Goal: Transaction & Acquisition: Purchase product/service

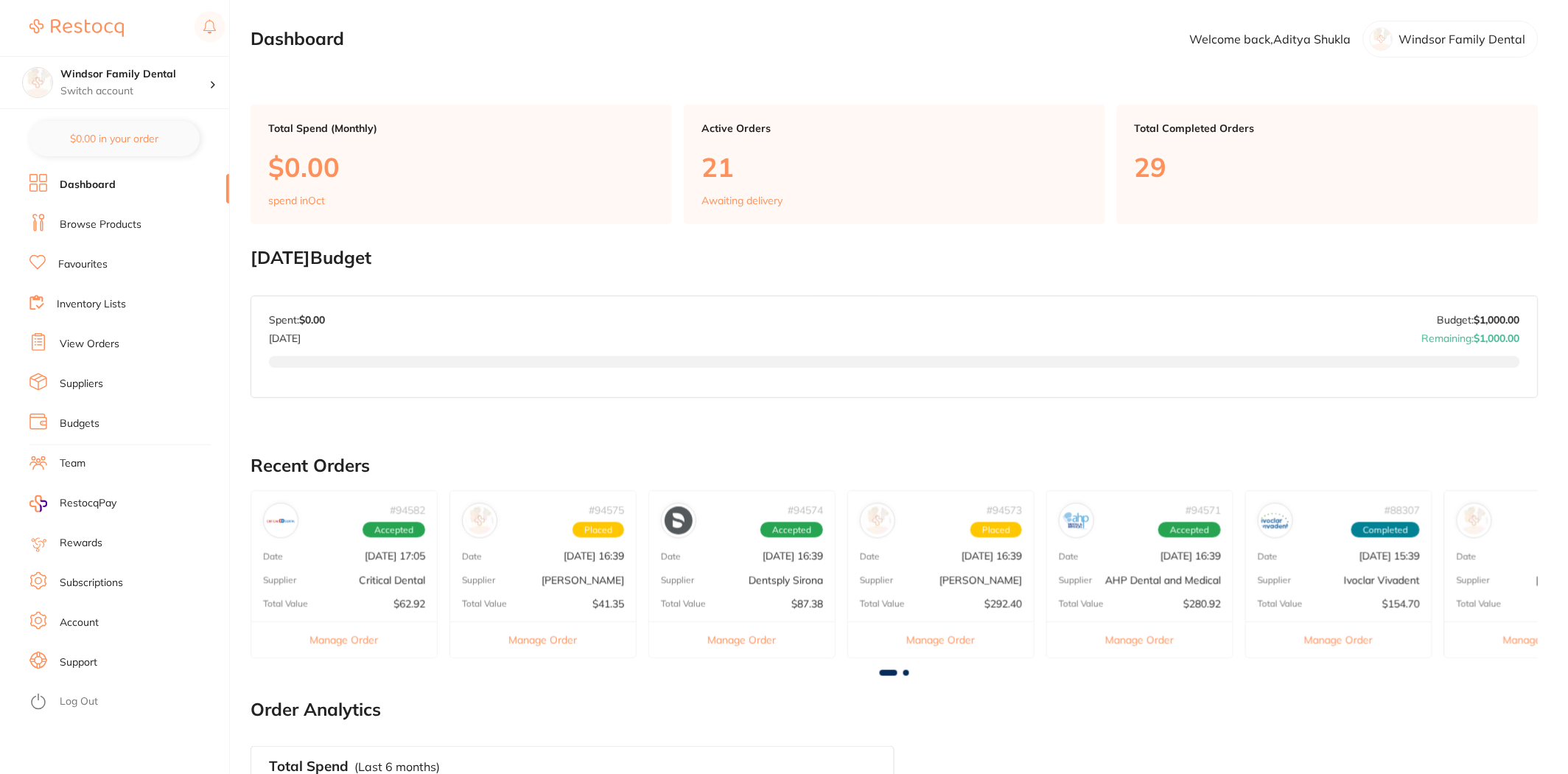
click at [106, 229] on link "Browse Products" at bounding box center [100, 225] width 82 height 15
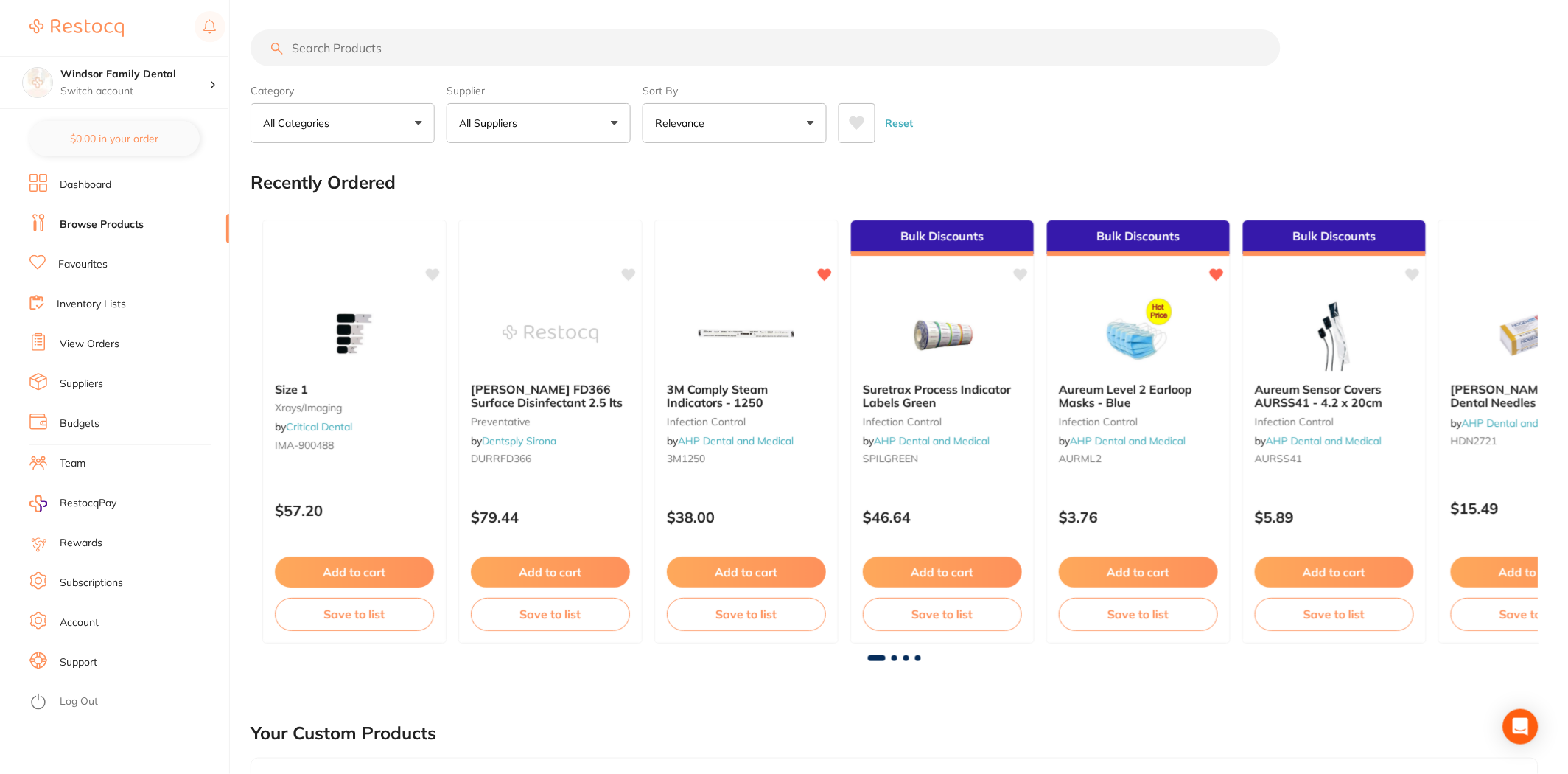
click at [324, 66] on input "search" at bounding box center [765, 48] width 1030 height 37
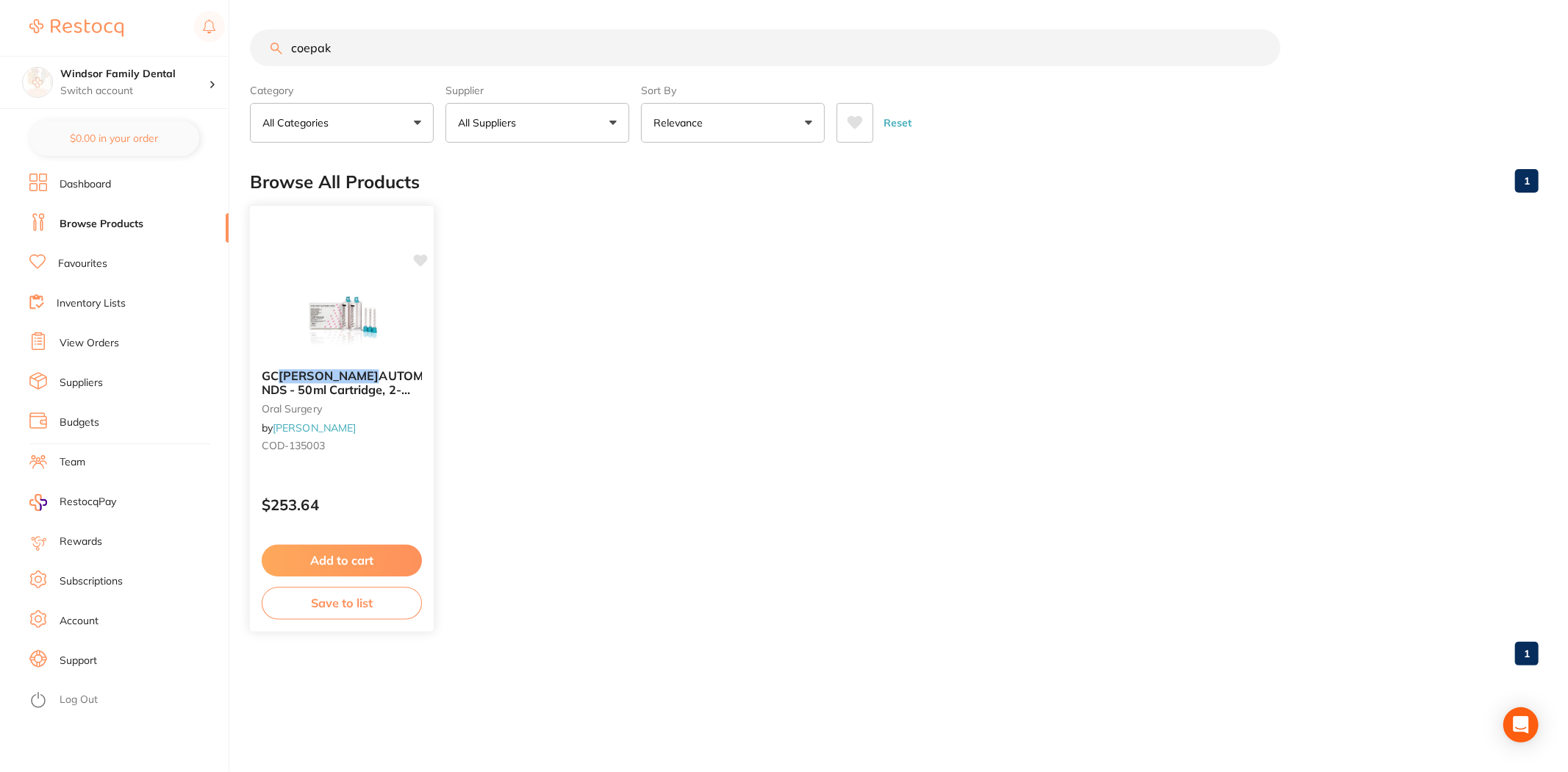
click at [373, 324] on img at bounding box center [342, 320] width 97 height 74
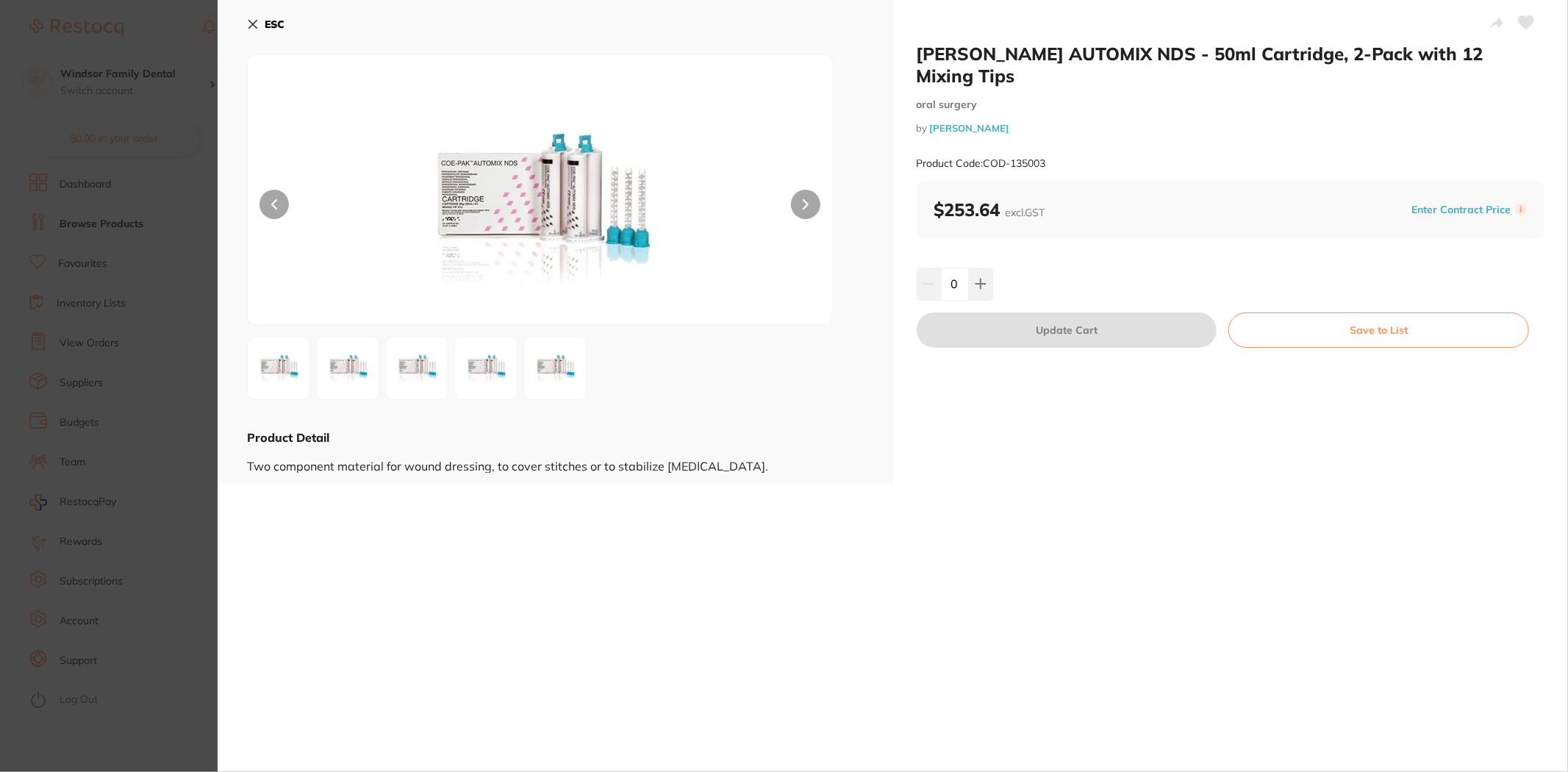
click at [158, 23] on section "[PERSON_NAME] AUTOMIX NDS - 50ml Cartridge, 2-Pack with 12 Mixing Tips [MEDICAL…" at bounding box center [784, 386] width 1568 height 772
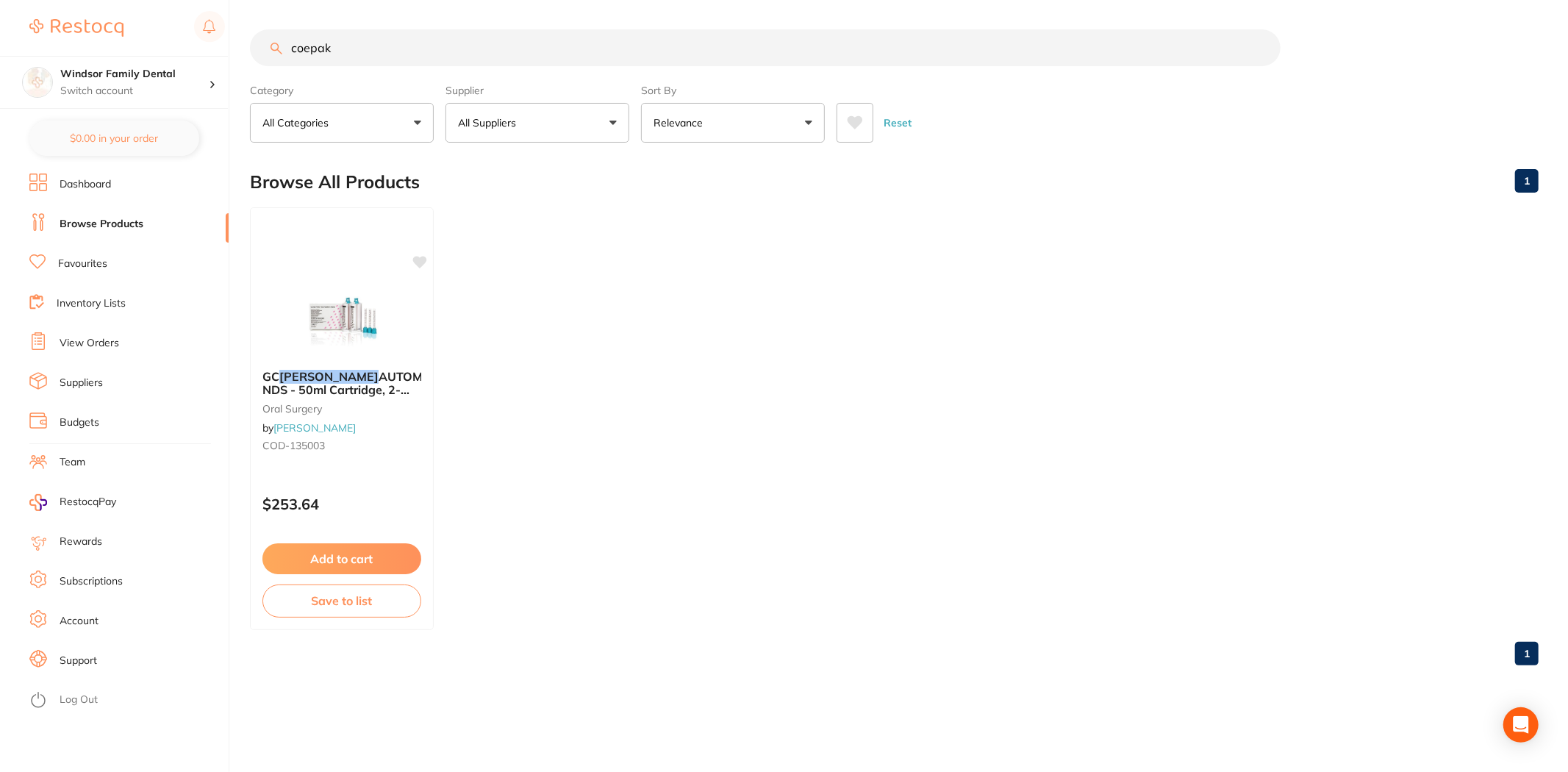
drag, startPoint x: 402, startPoint y: 46, endPoint x: 0, endPoint y: -30, distance: 409.1
click at [0, 0] on html "$0.00 Windsor Family Dental Switch account Windsor Family Dental $0.00 in your …" at bounding box center [784, 386] width 1568 height 772
click at [295, 329] on img at bounding box center [342, 321] width 96 height 73
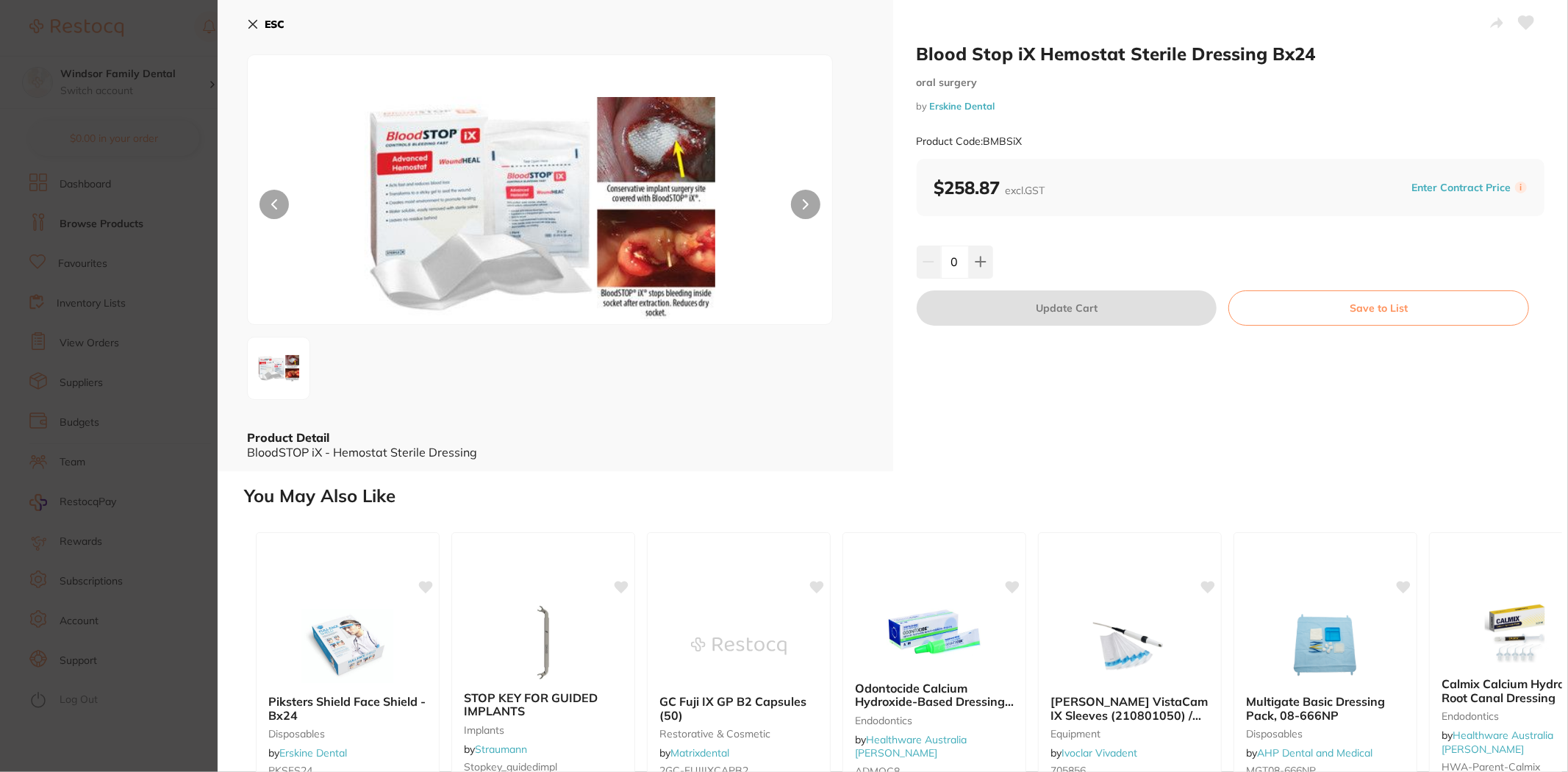
click at [803, 194] on button at bounding box center [806, 204] width 30 height 30
click at [804, 194] on button at bounding box center [806, 204] width 30 height 30
click at [145, 16] on section "Blood Stop iX Hemostat Sterile Dressing Bx24 [MEDICAL_DATA] by [PERSON_NAME] De…" at bounding box center [784, 386] width 1568 height 772
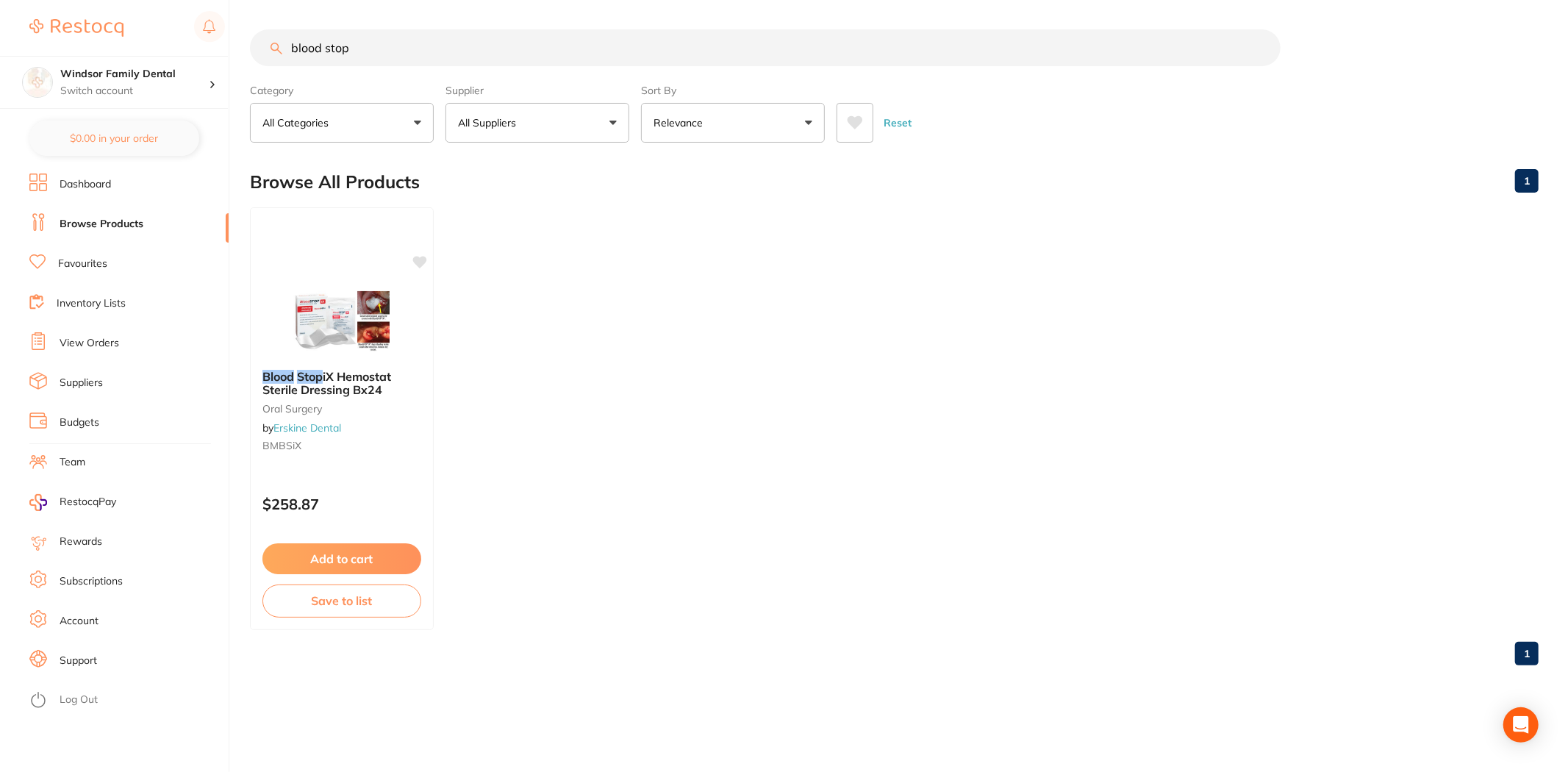
drag, startPoint x: 372, startPoint y: 37, endPoint x: 0, endPoint y: 2, distance: 373.6
click at [0, 19] on div "$0.00 Windsor Family Dental Switch account Windsor Family Dental $0.00 in your …" at bounding box center [784, 386] width 1568 height 772
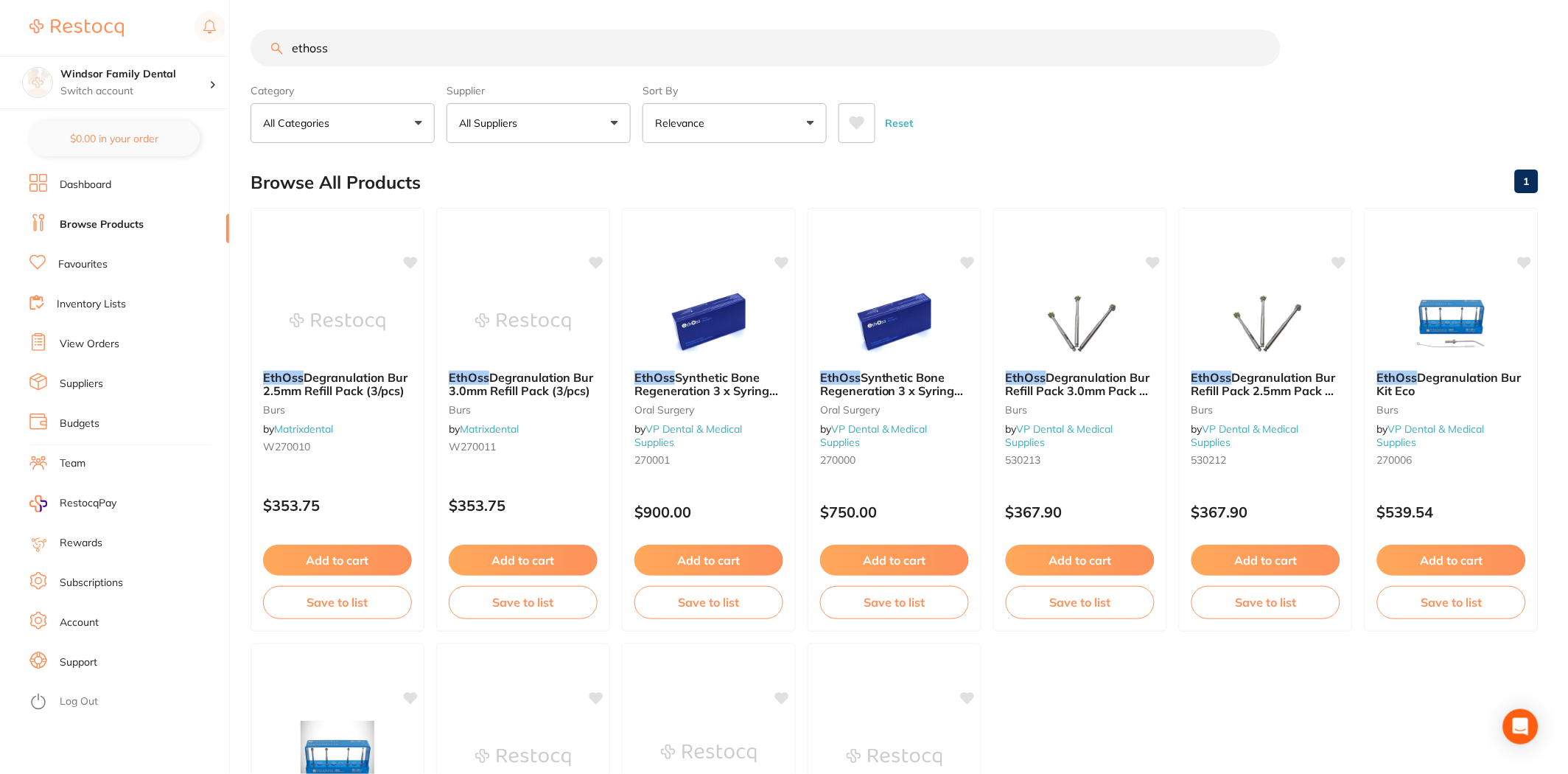
drag, startPoint x: 406, startPoint y: 47, endPoint x: 105, endPoint y: -13, distance: 306.9
click at [105, 0] on html "$0.00 Windsor Family Dental Switch account Windsor Family Dental $0.00 in your …" at bounding box center [784, 387] width 1568 height 774
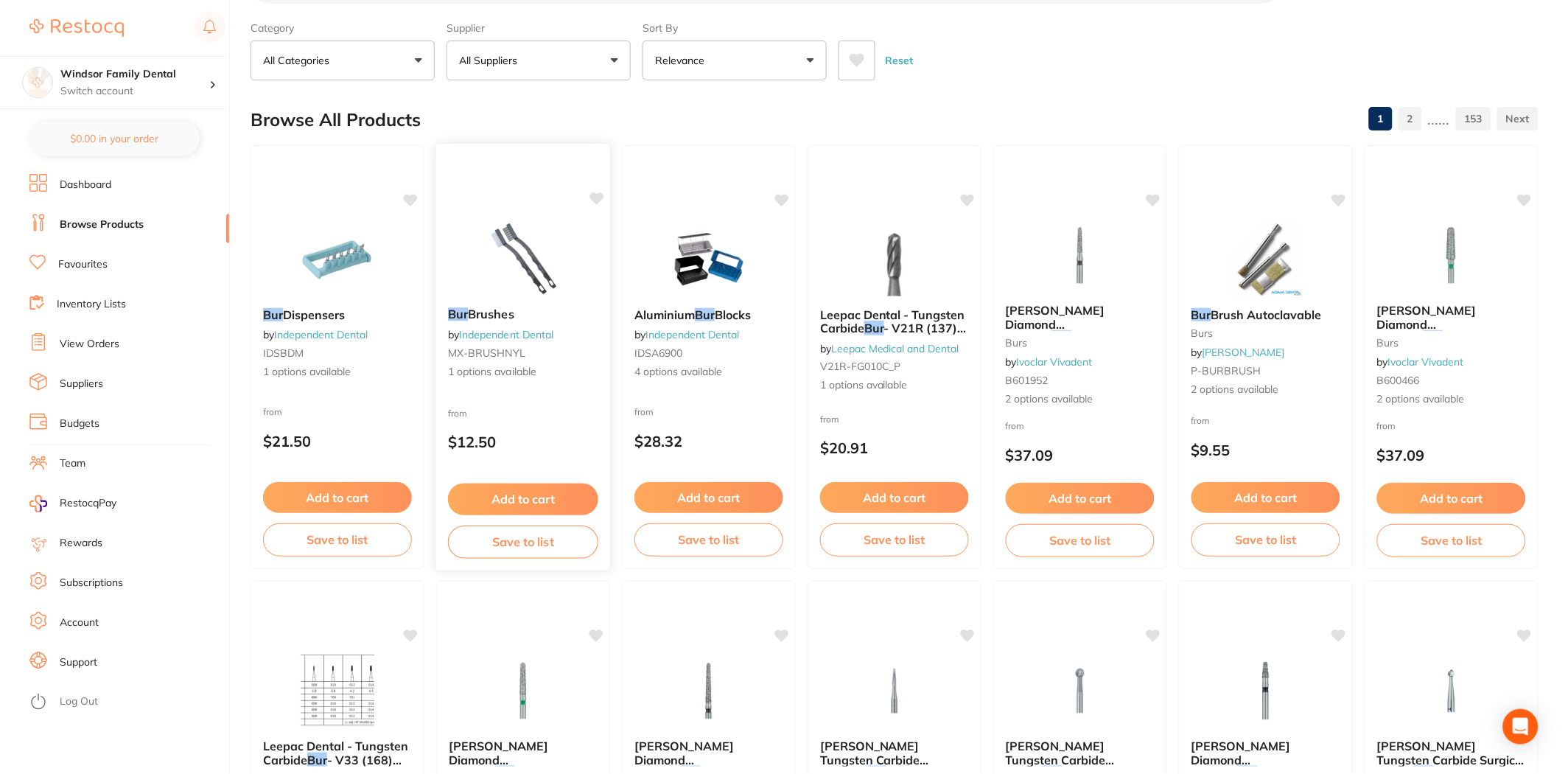
scroll to position [82, 0]
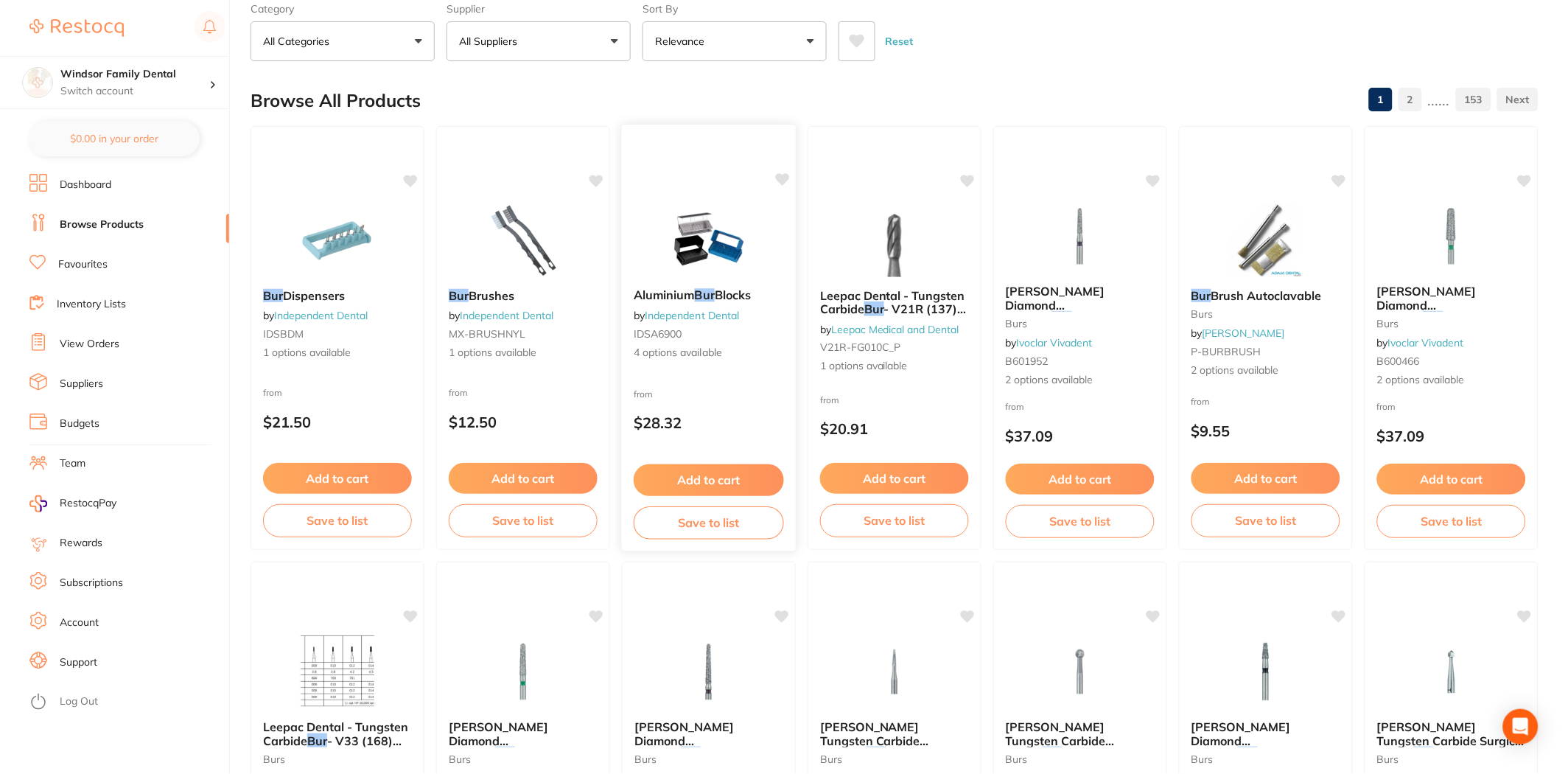
click at [697, 214] on img at bounding box center [709, 239] width 97 height 74
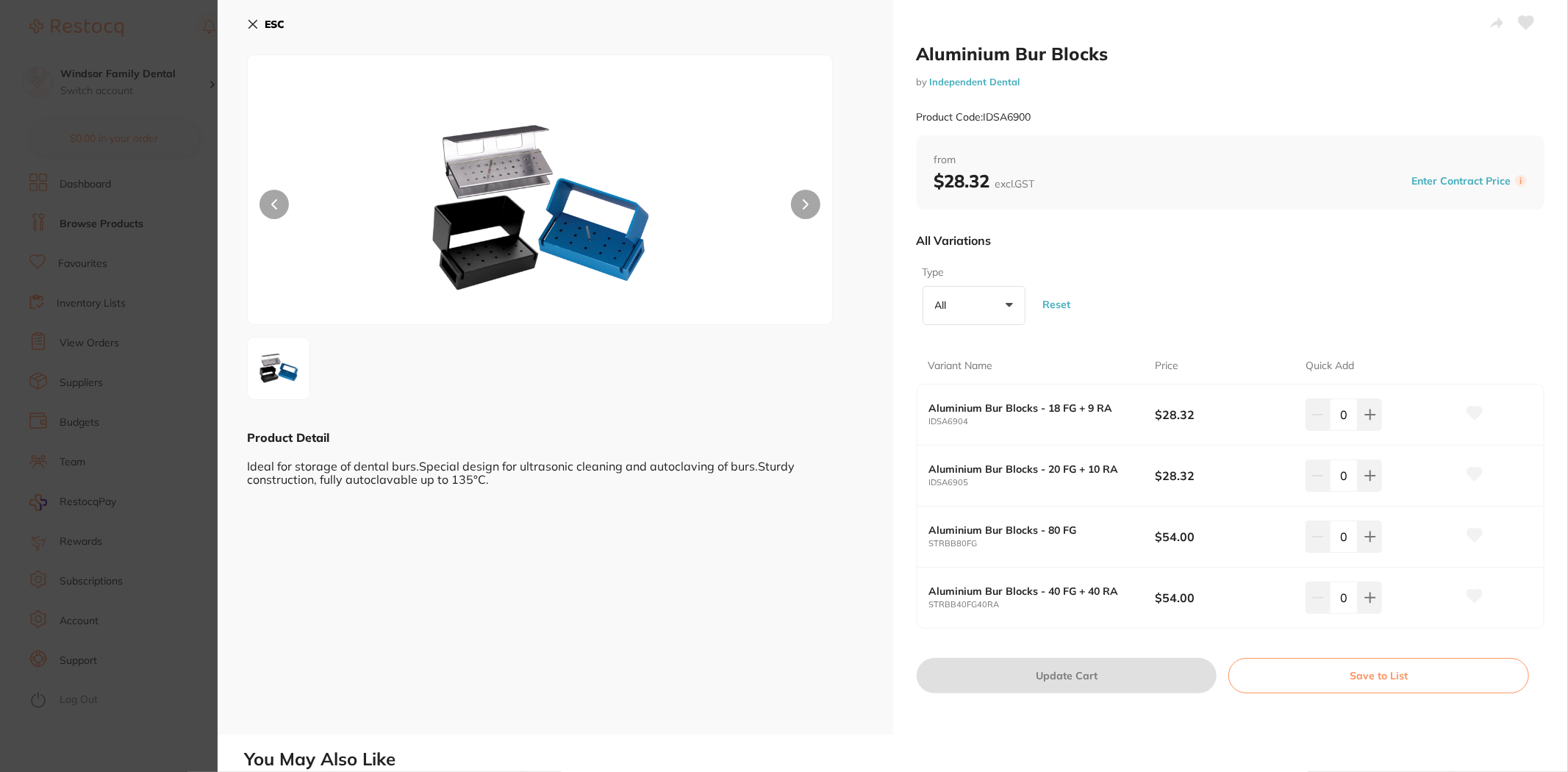
click at [798, 206] on button at bounding box center [806, 204] width 30 height 30
click at [255, 30] on icon at bounding box center [253, 25] width 12 height 12
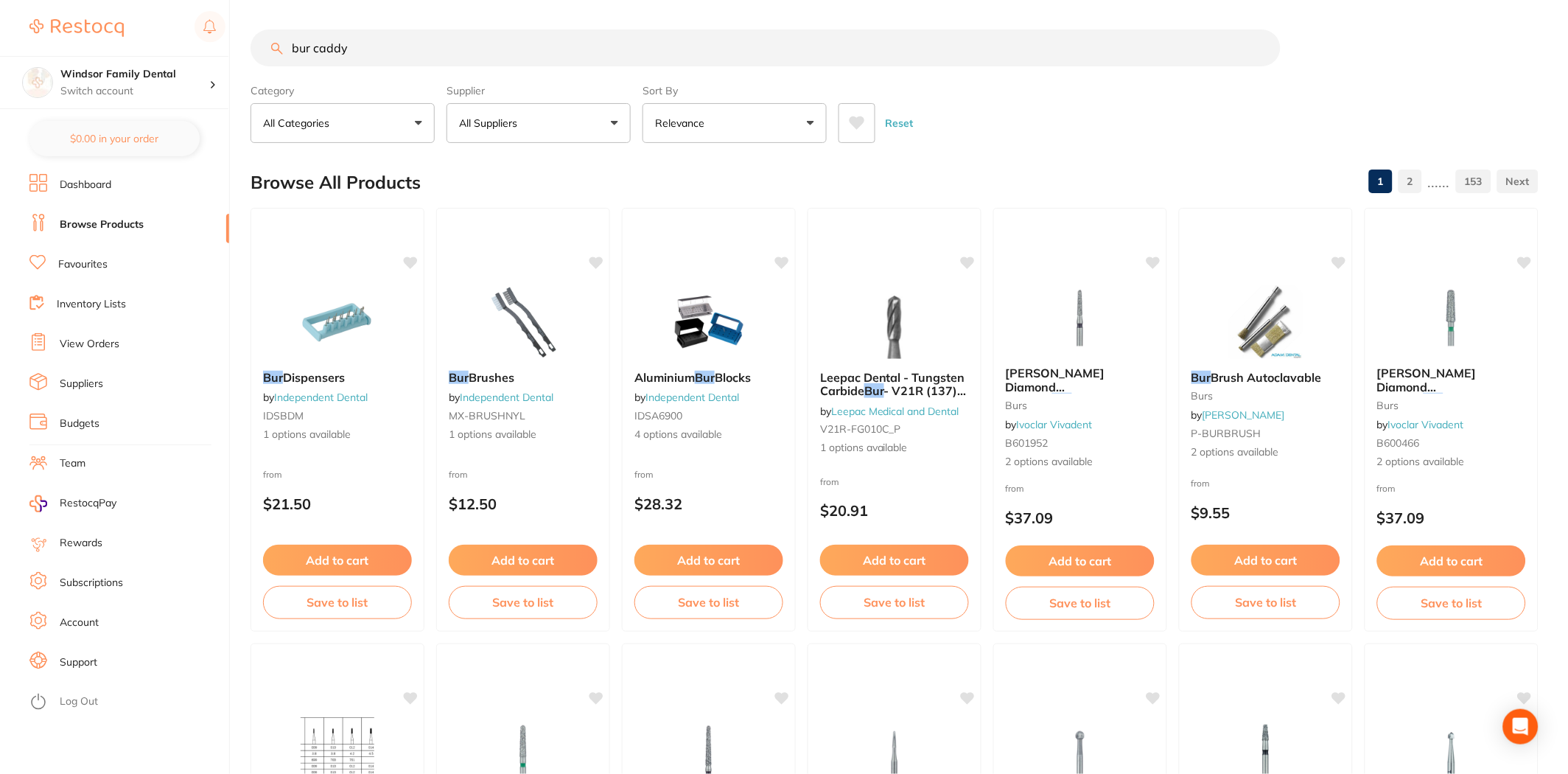
drag, startPoint x: 367, startPoint y: 47, endPoint x: 323, endPoint y: 31, distance: 46.8
click at [323, 31] on input "bur caddy" at bounding box center [765, 48] width 1030 height 37
click at [359, 53] on input "bur caddy" at bounding box center [765, 48] width 1030 height 37
drag, startPoint x: 389, startPoint y: 52, endPoint x: 322, endPoint y: 54, distance: 67.0
click at [322, 54] on input "bur caddy" at bounding box center [765, 48] width 1030 height 37
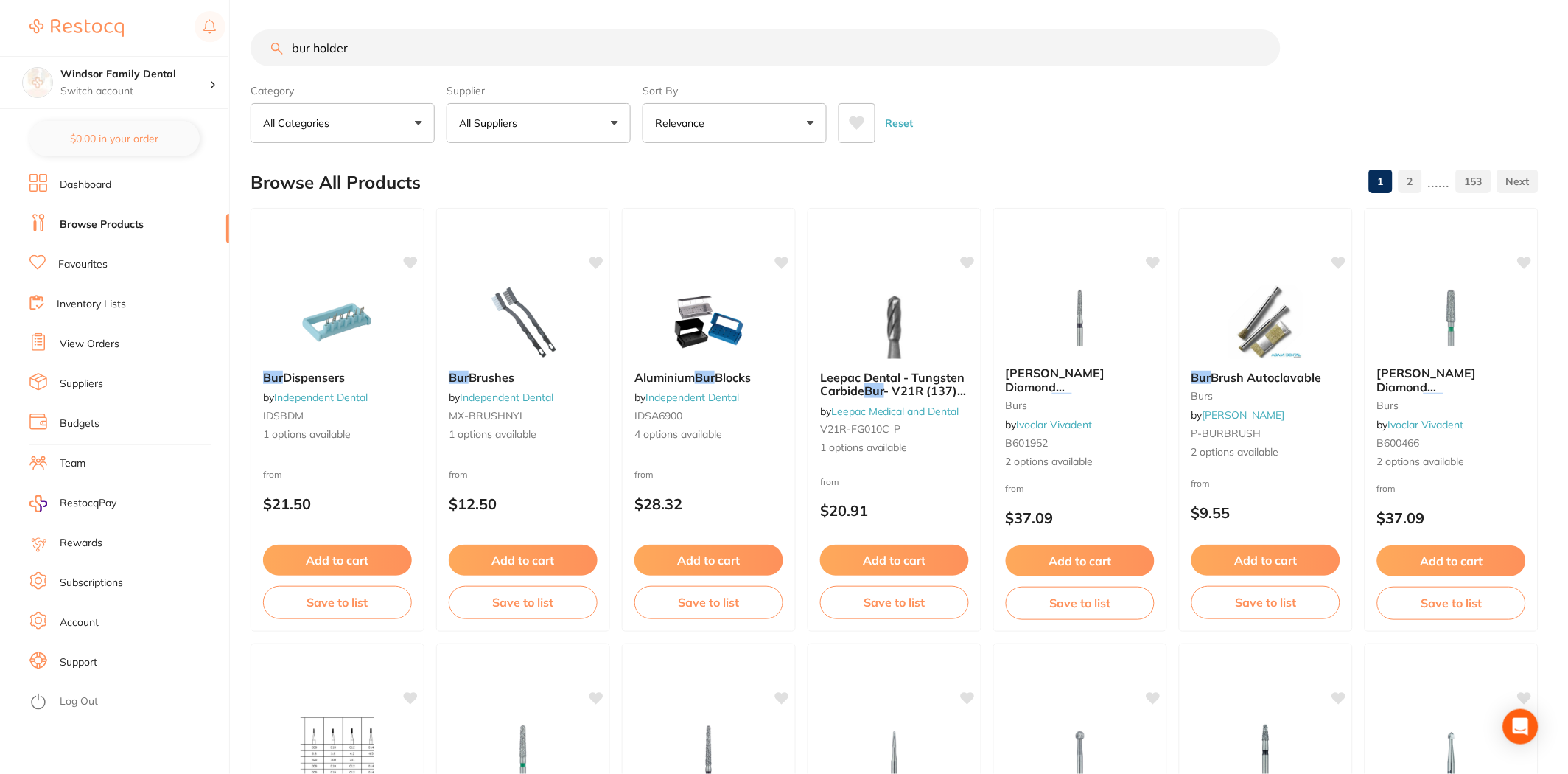
type input "bur holder"
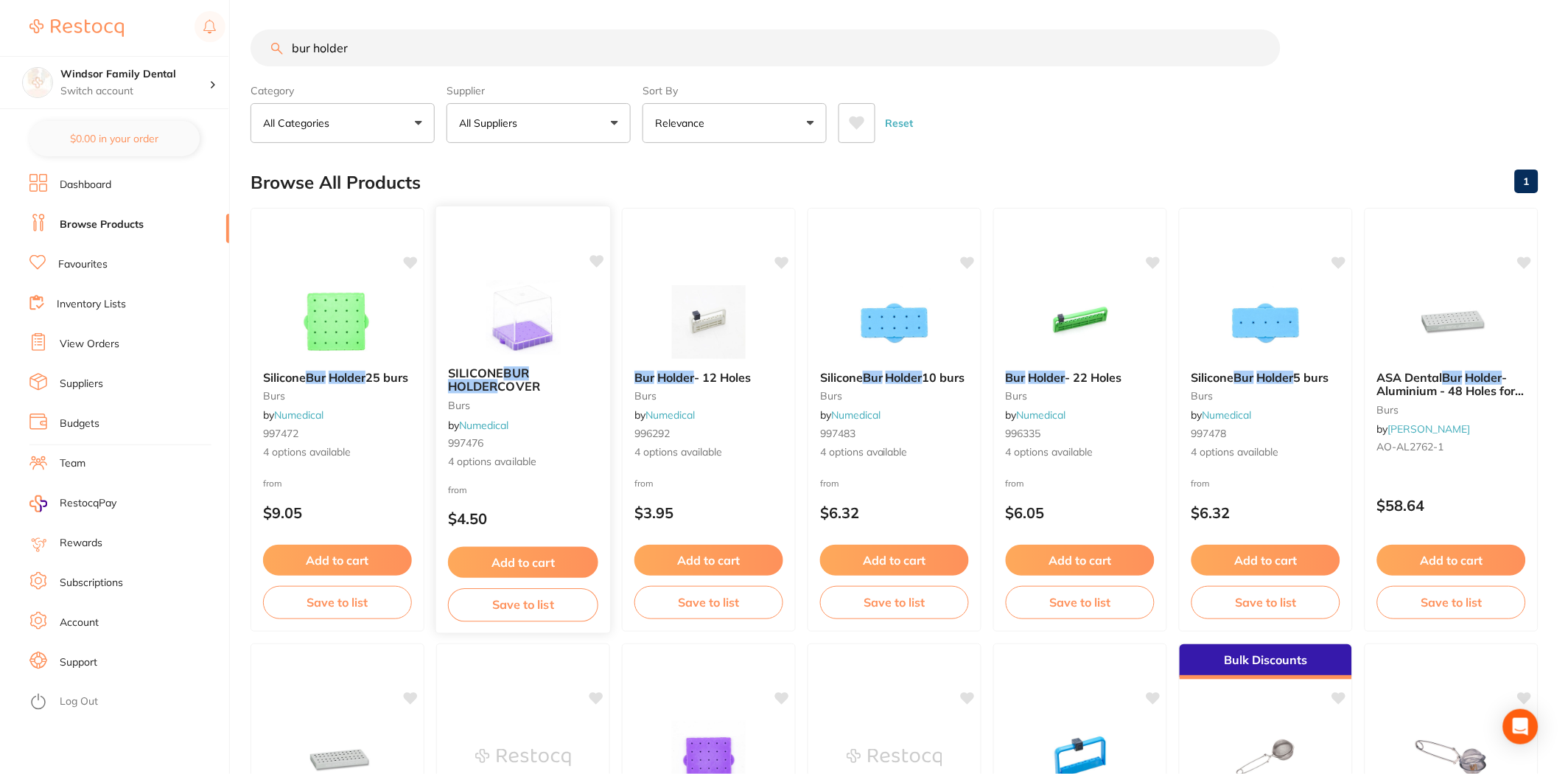
click at [516, 307] on img at bounding box center [523, 317] width 97 height 74
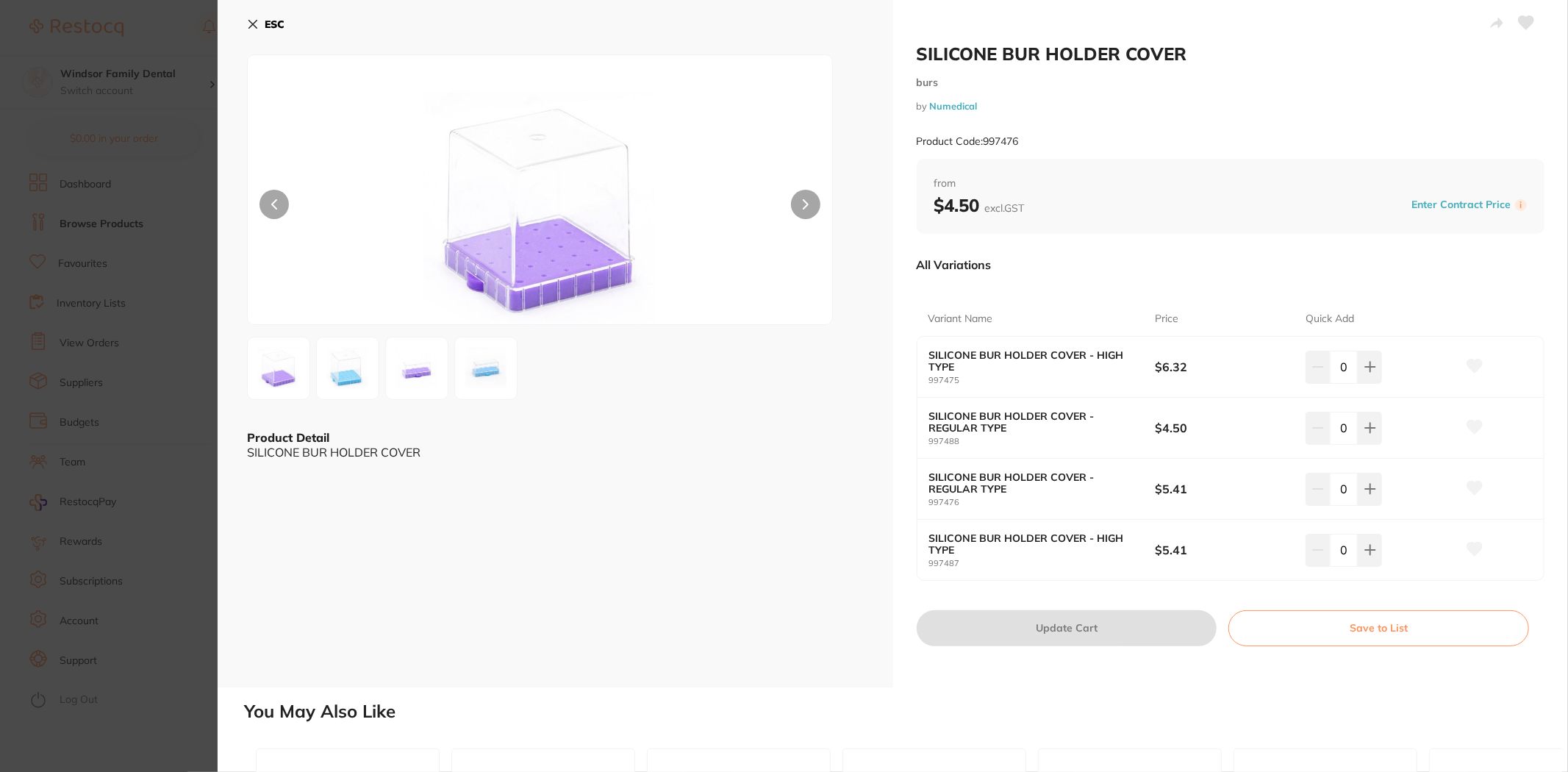
click at [805, 208] on icon at bounding box center [806, 204] width 6 height 10
click at [809, 207] on button at bounding box center [806, 204] width 30 height 30
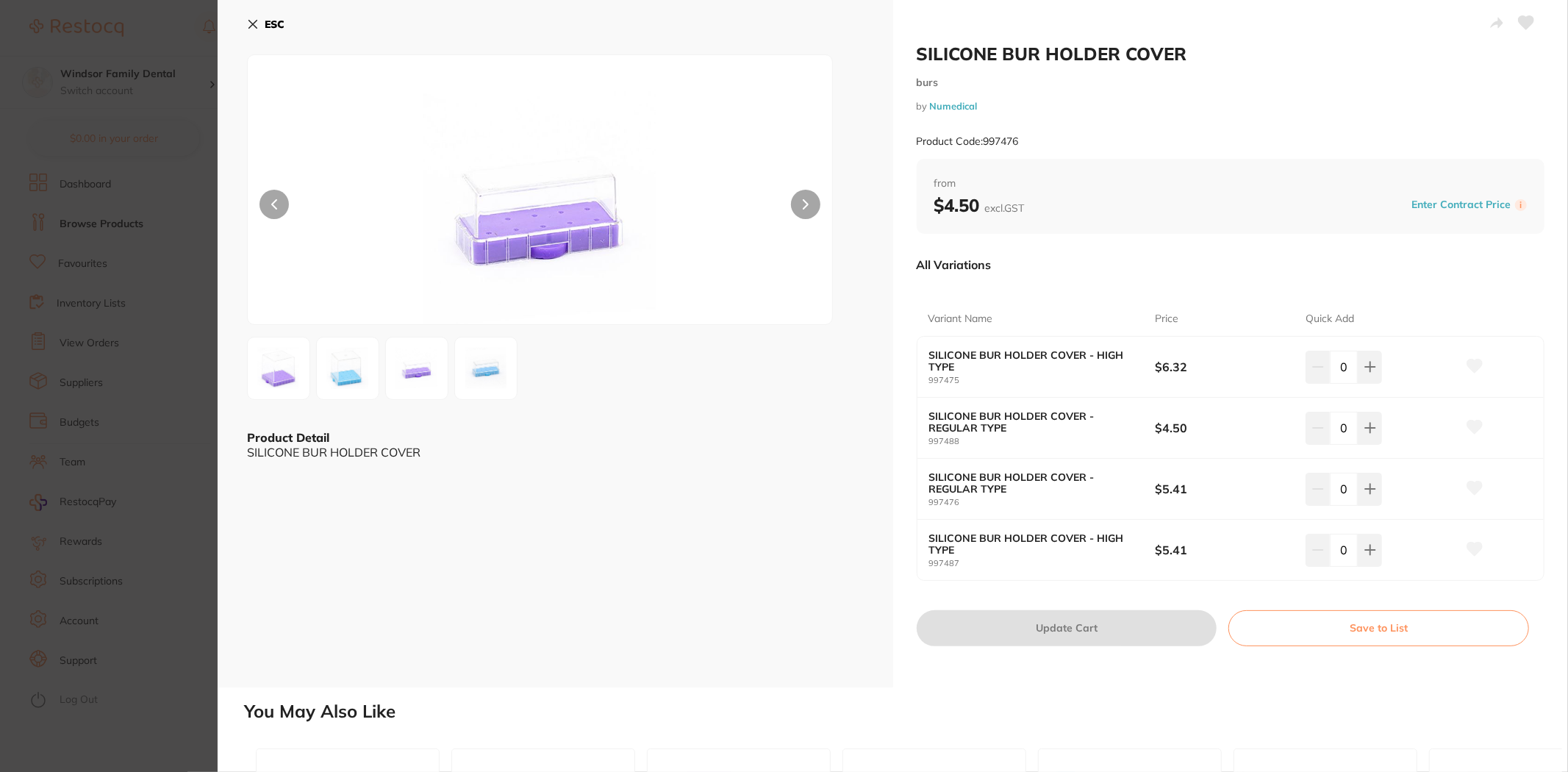
click at [256, 19] on icon at bounding box center [253, 25] width 12 height 12
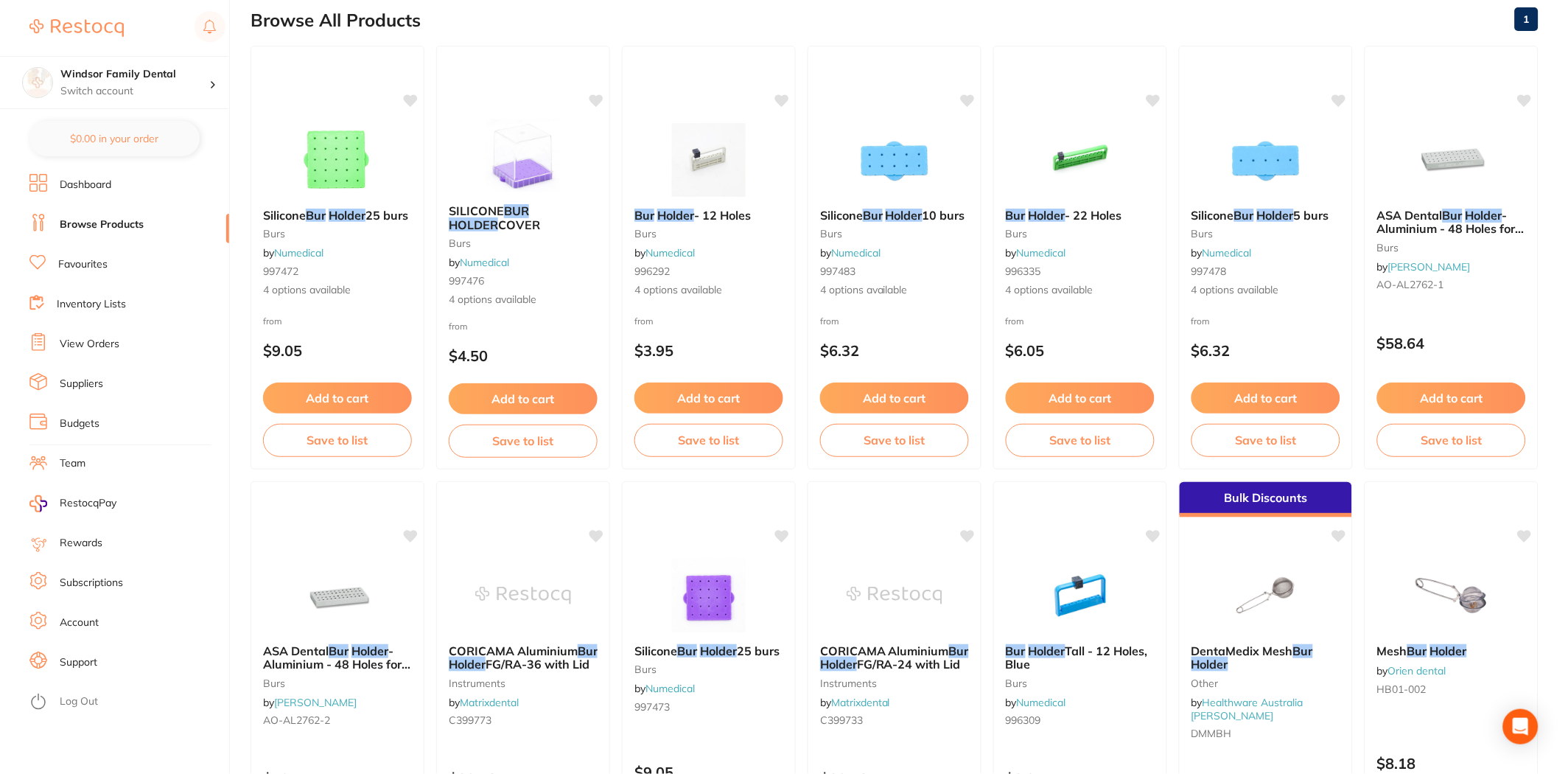
scroll to position [82, 0]
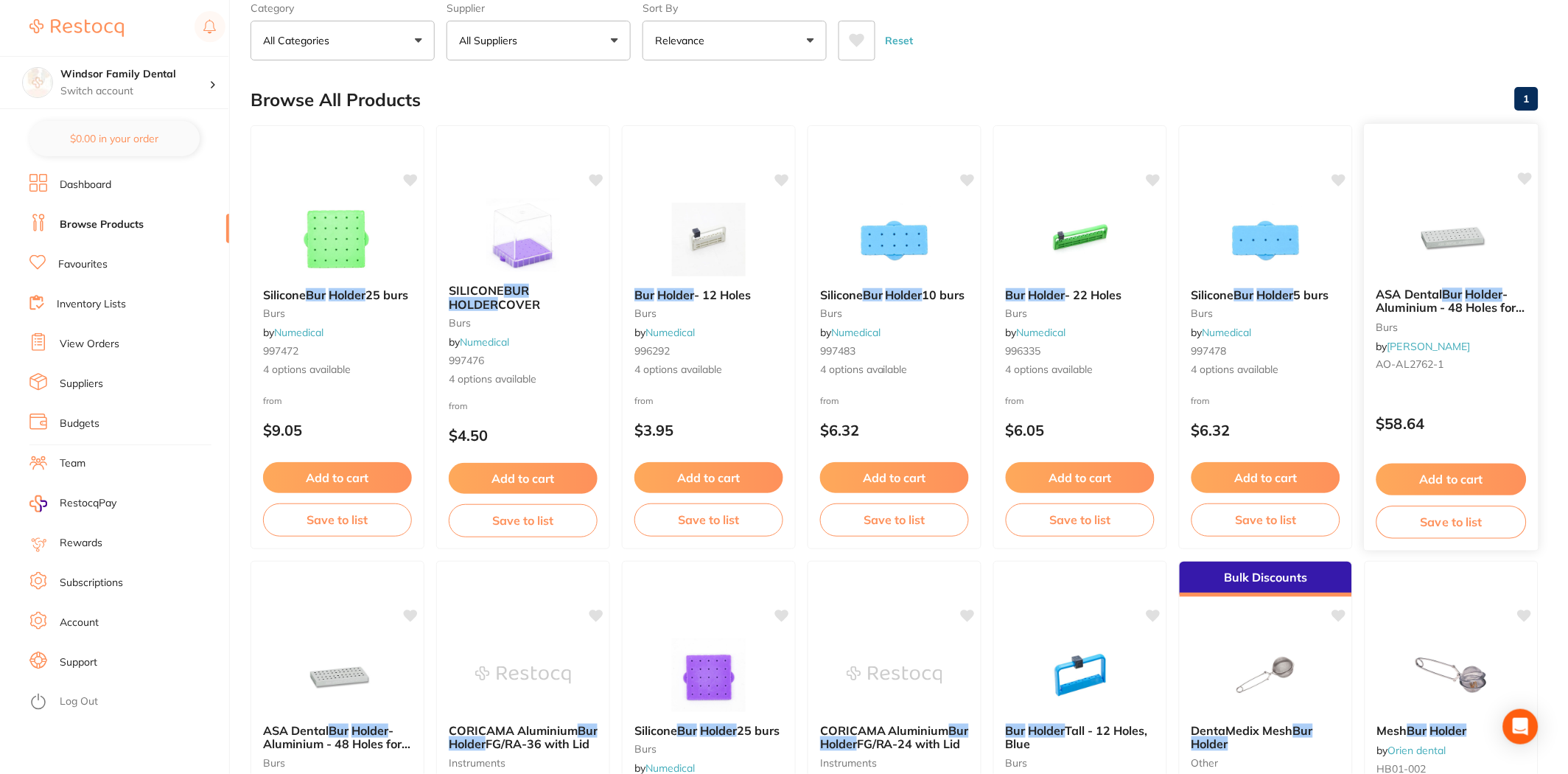
click at [1453, 241] on img at bounding box center [1451, 238] width 97 height 74
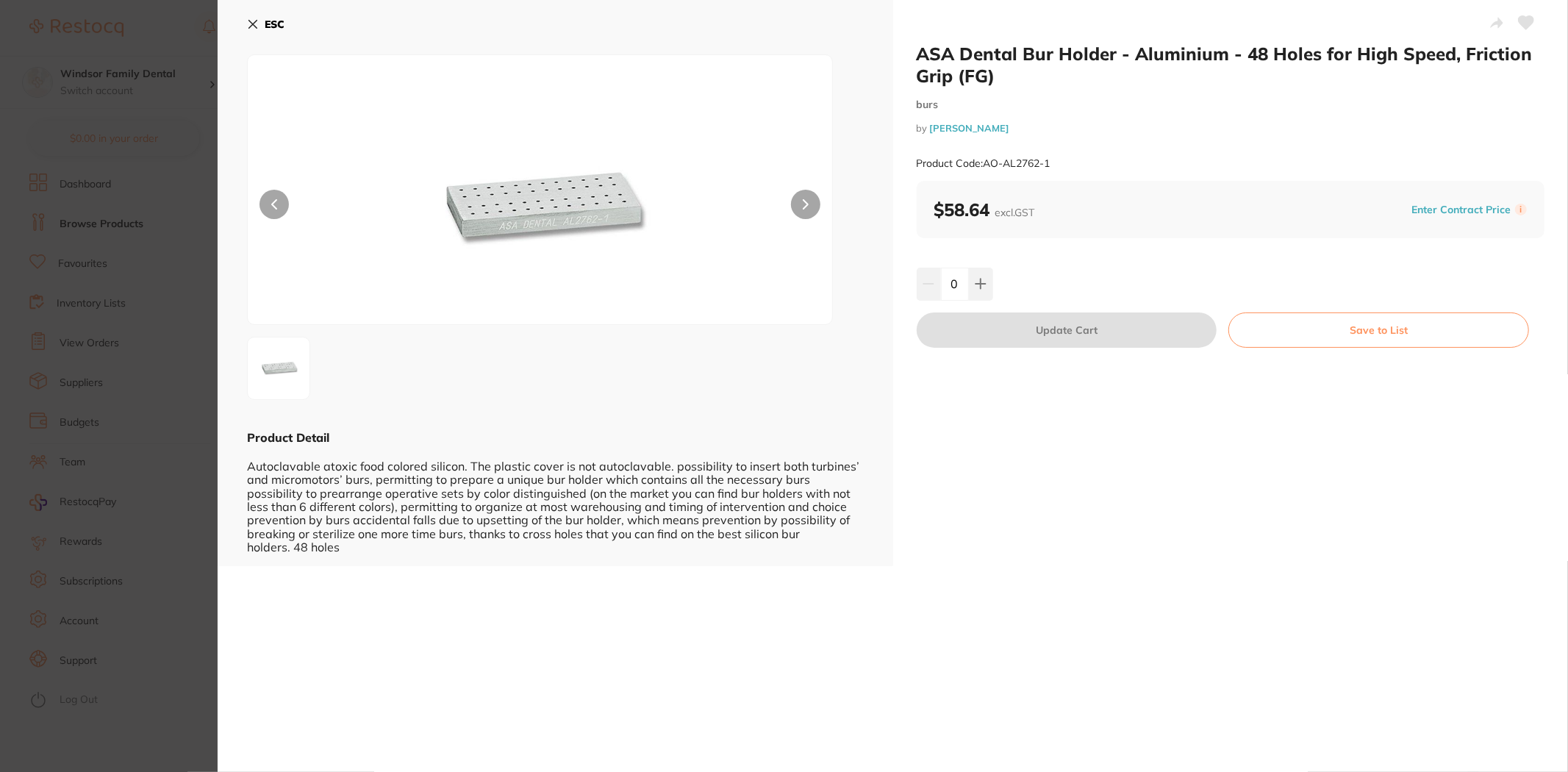
click at [266, 33] on button "ESC" at bounding box center [266, 24] width 38 height 25
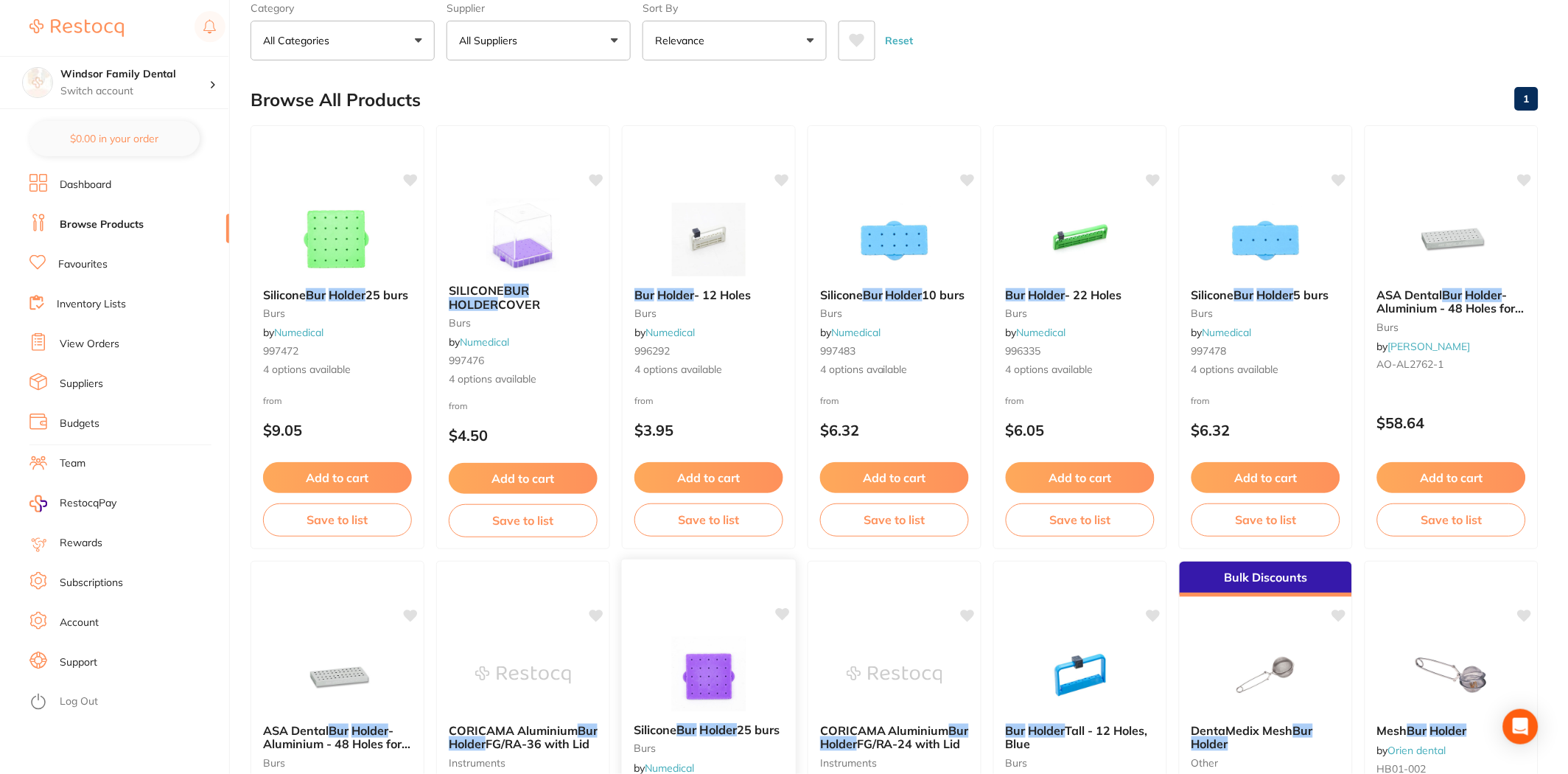
scroll to position [1, 0]
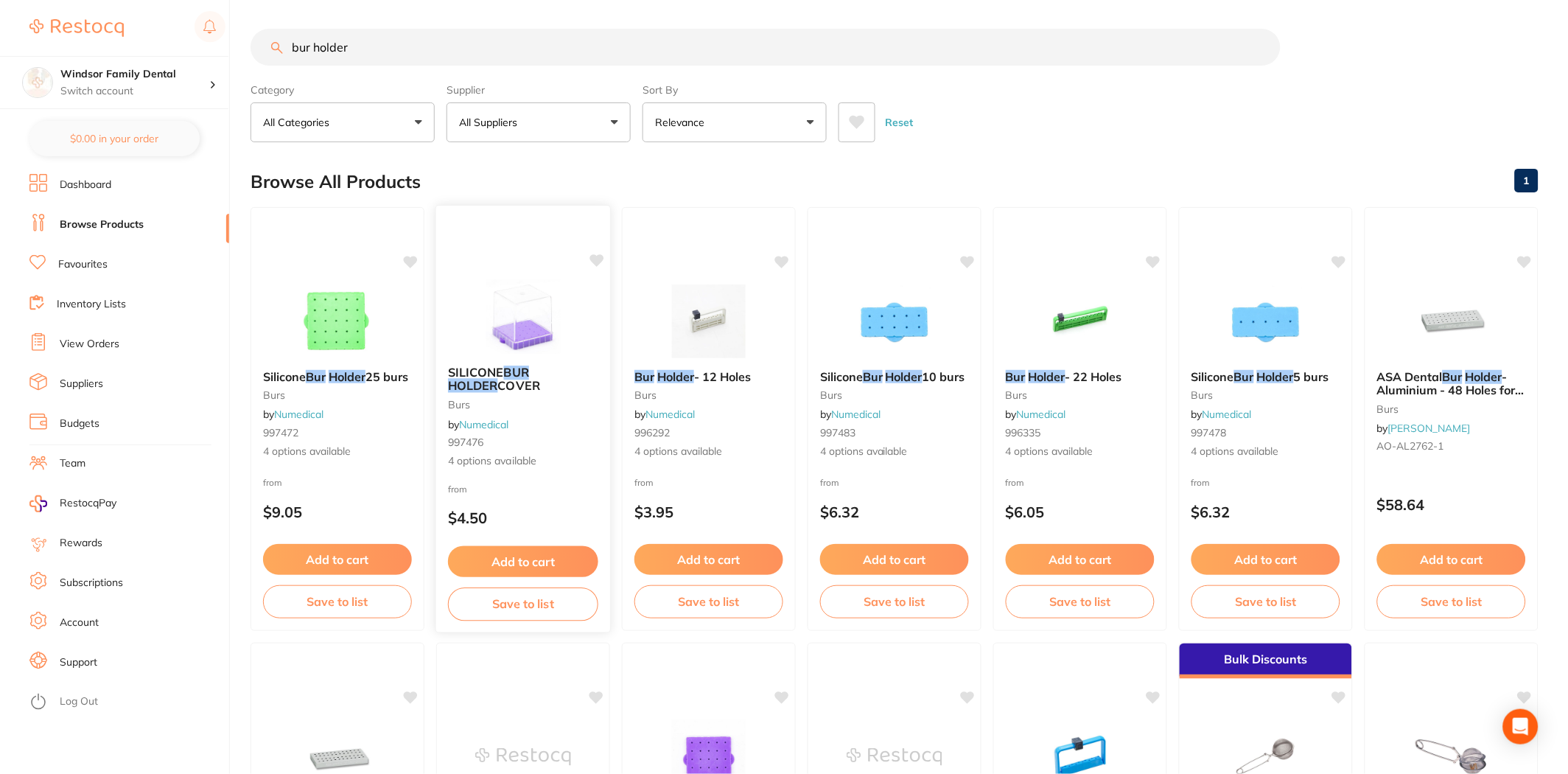
click at [545, 480] on div "from $4.50" at bounding box center [524, 507] width 174 height 53
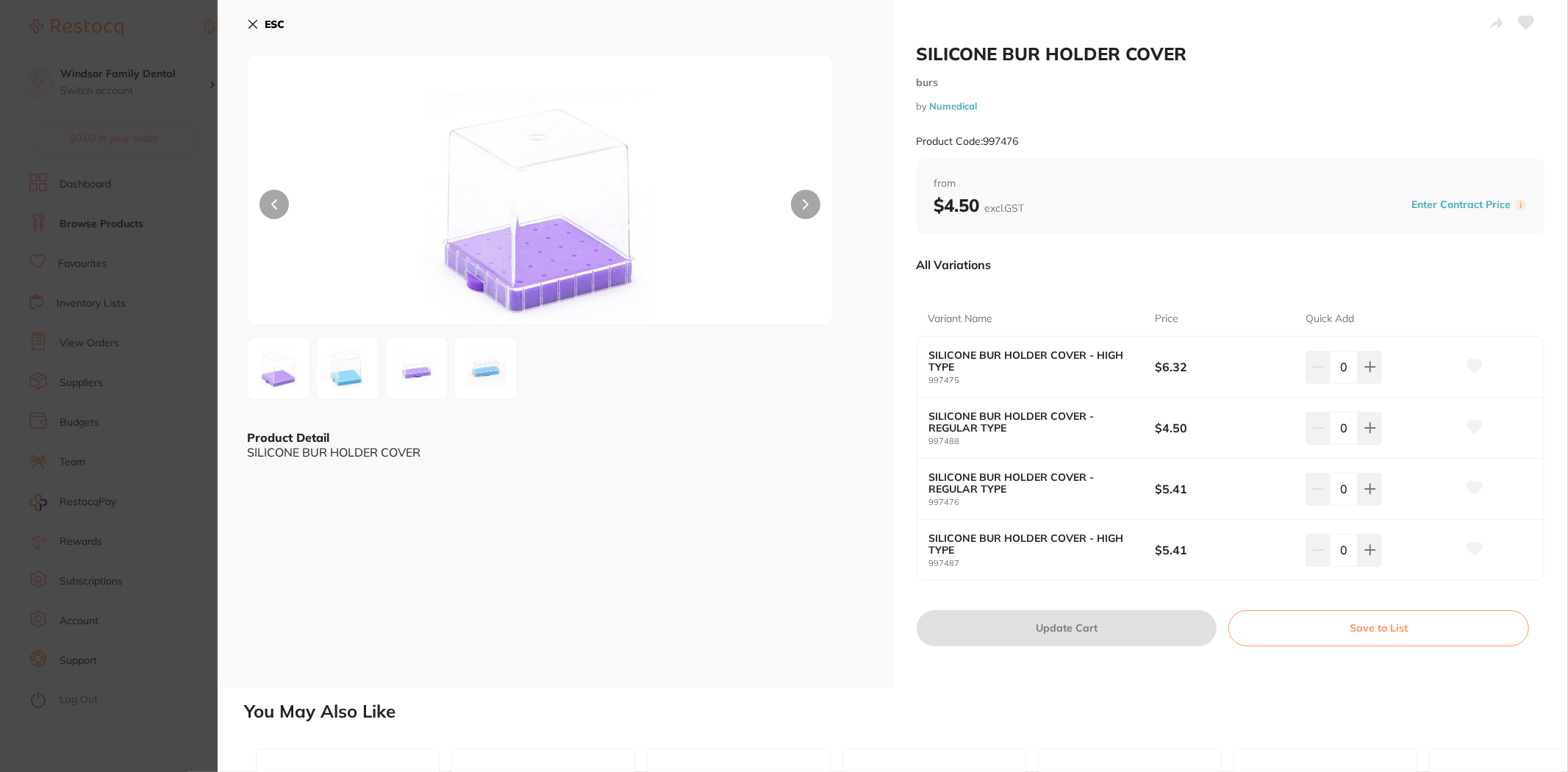
click at [268, 22] on b "ESC" at bounding box center [274, 24] width 20 height 13
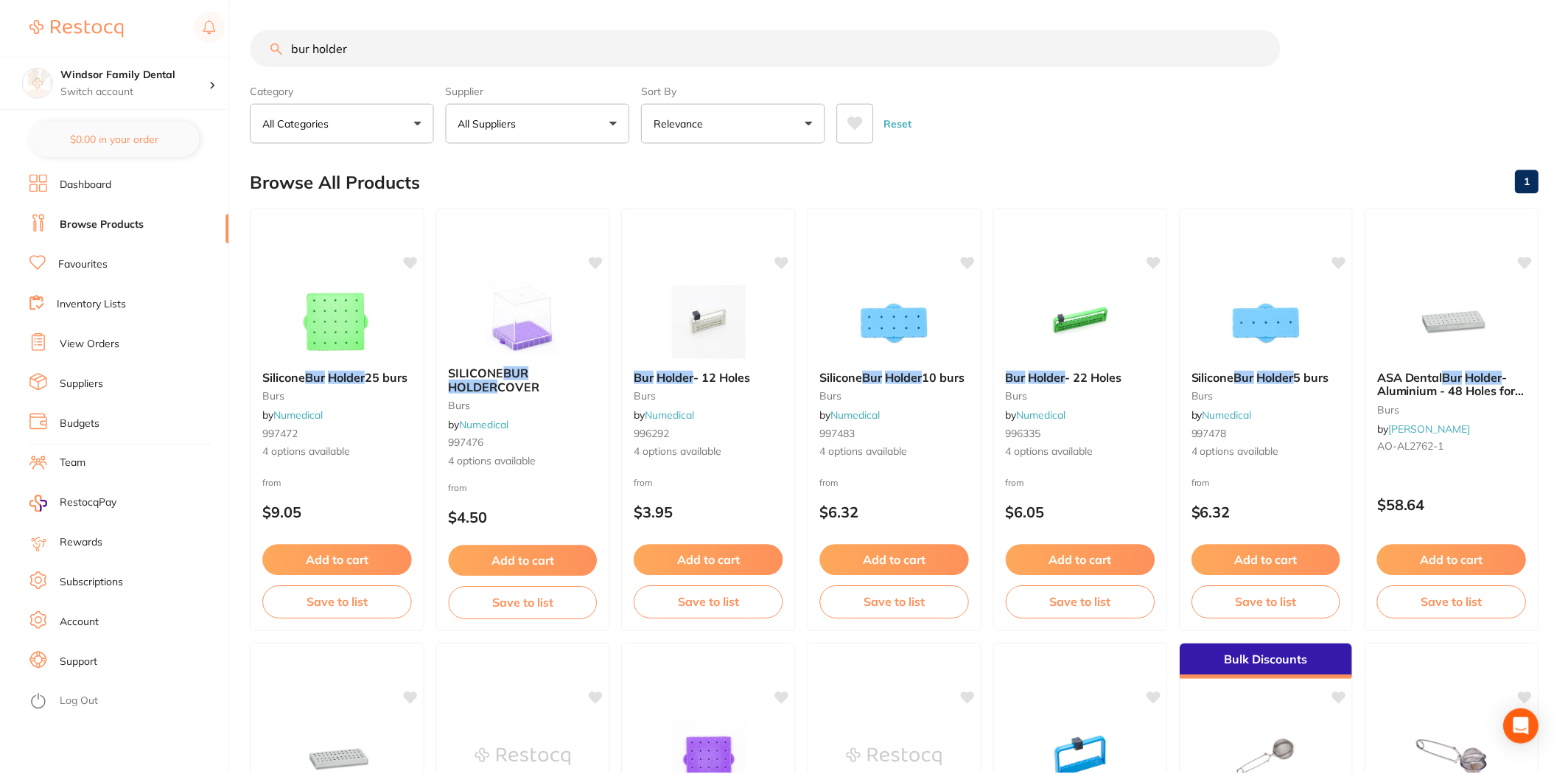
scroll to position [1, 0]
click at [353, 305] on img at bounding box center [338, 320] width 97 height 74
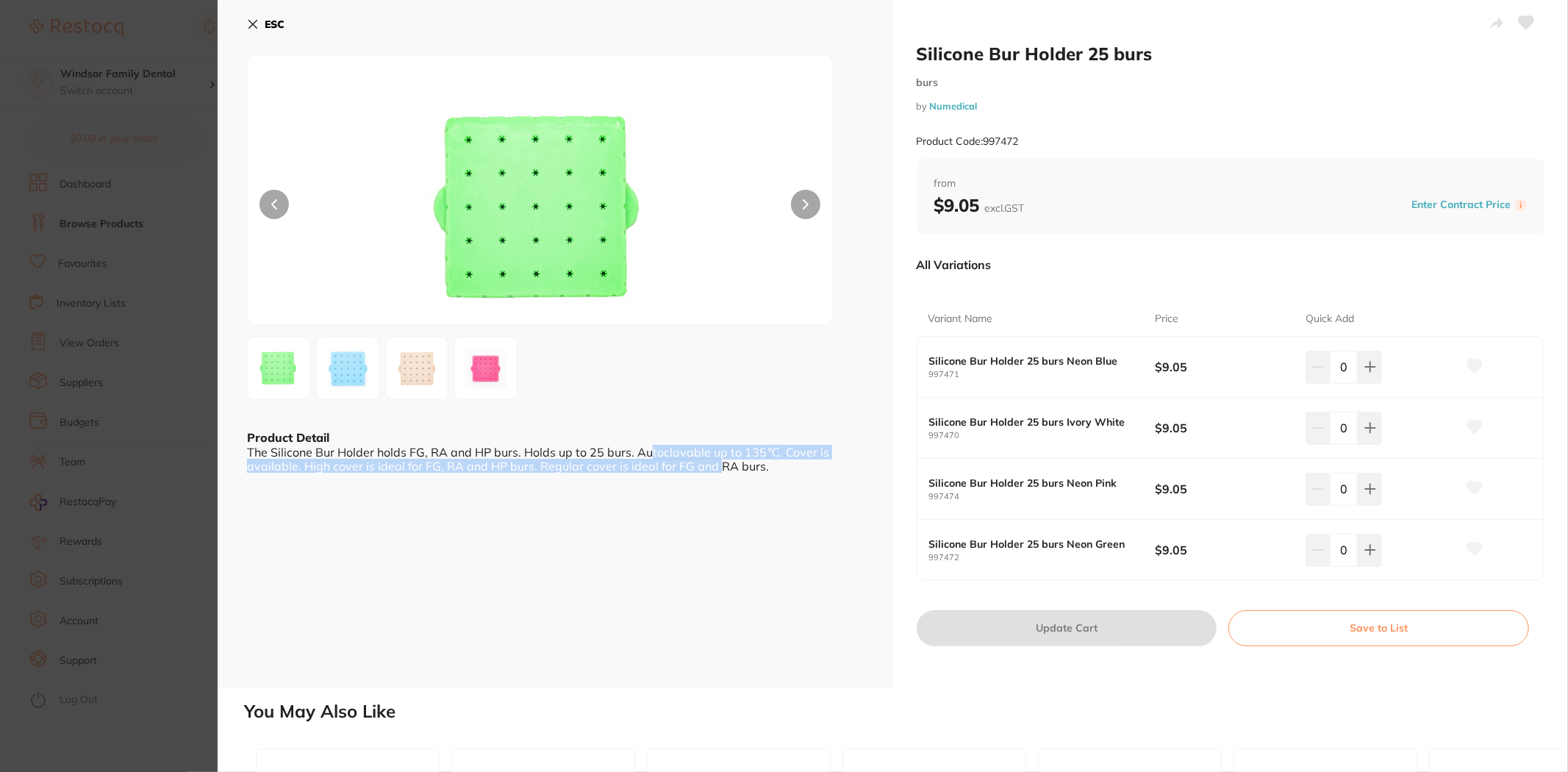
scroll to position [1, 0]
drag, startPoint x: 649, startPoint y: 450, endPoint x: 766, endPoint y: 466, distance: 118.1
click at [766, 466] on div "The Silicone Bur Holder holds FG, RA and HP burs. Holds up to 25 burs. Autoclav…" at bounding box center [555, 458] width 616 height 28
drag, startPoint x: 783, startPoint y: 441, endPoint x: 777, endPoint y: 447, distance: 8.5
click at [780, 442] on div "Product Detail The Silicone Bur Holder holds FG, RA and HP burs. Holds up to 25…" at bounding box center [555, 450] width 616 height 43
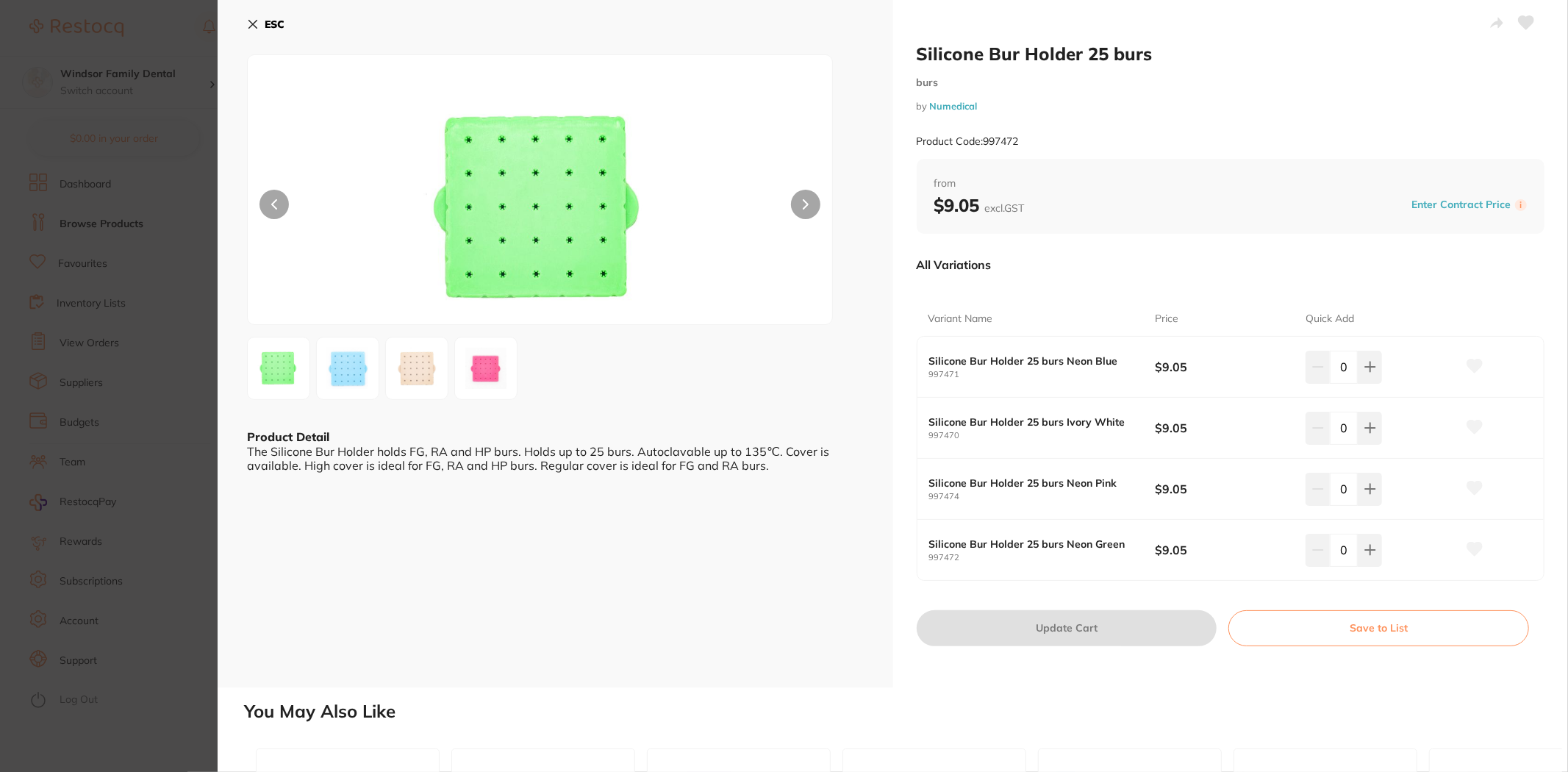
click at [770, 461] on div "The Silicone Bur Holder holds FG, RA and HP burs. Holds up to 25 burs. Autoclav…" at bounding box center [555, 458] width 616 height 28
click at [811, 208] on button at bounding box center [806, 204] width 30 height 30
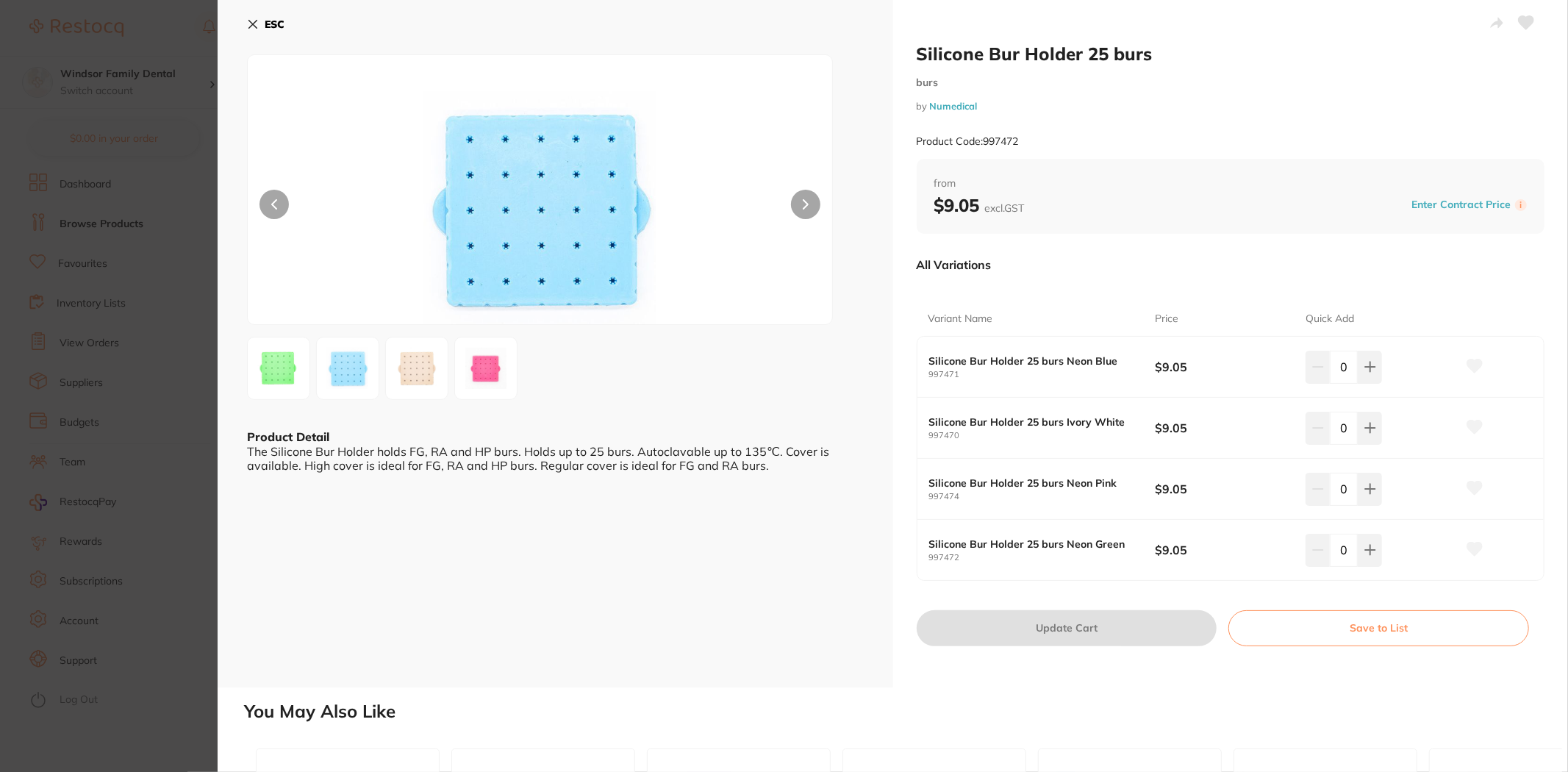
click at [811, 208] on button at bounding box center [806, 204] width 30 height 30
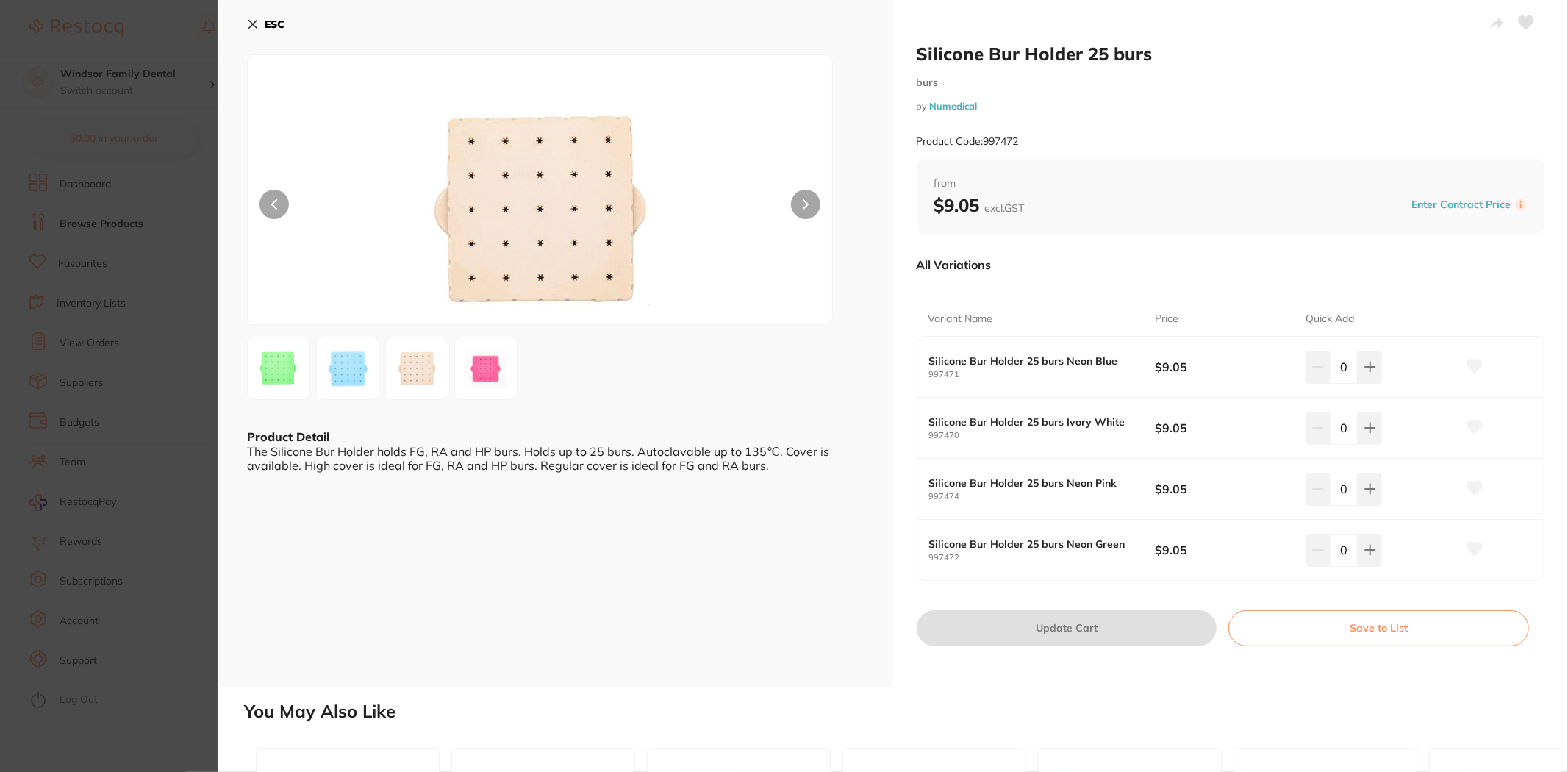
click at [810, 209] on button at bounding box center [806, 204] width 30 height 30
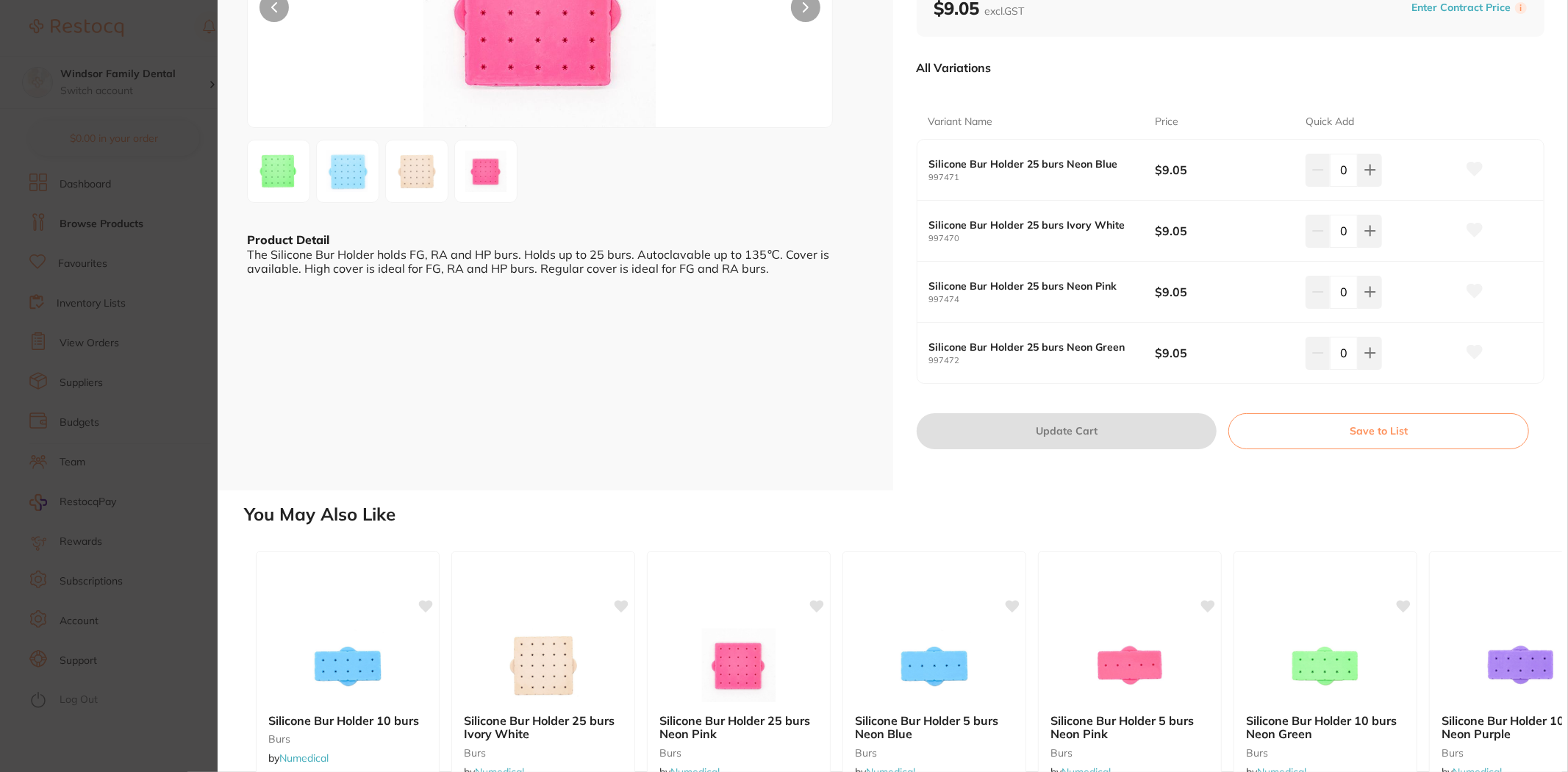
scroll to position [0, 0]
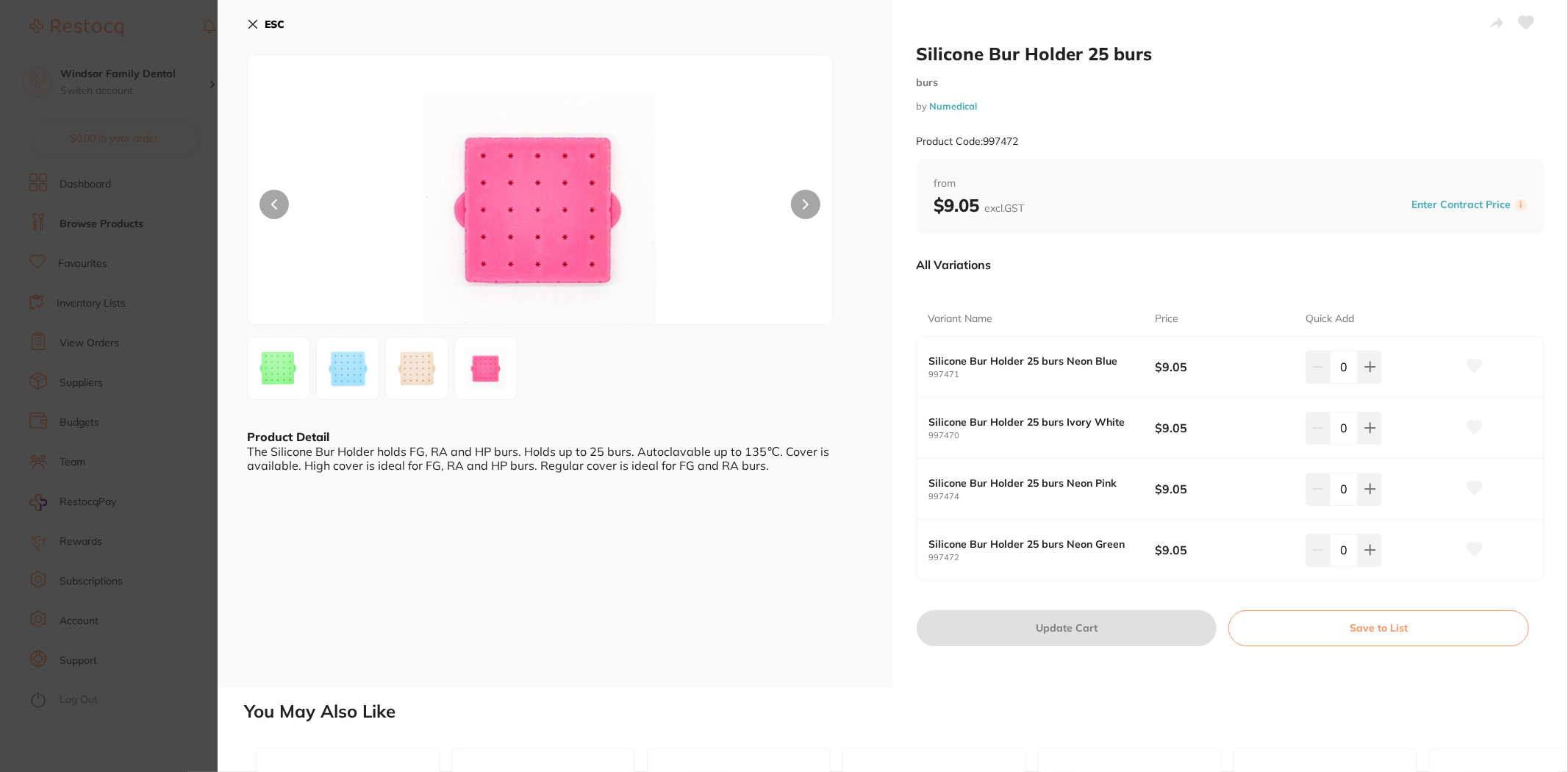
click at [263, 18] on button "ESC" at bounding box center [266, 24] width 38 height 25
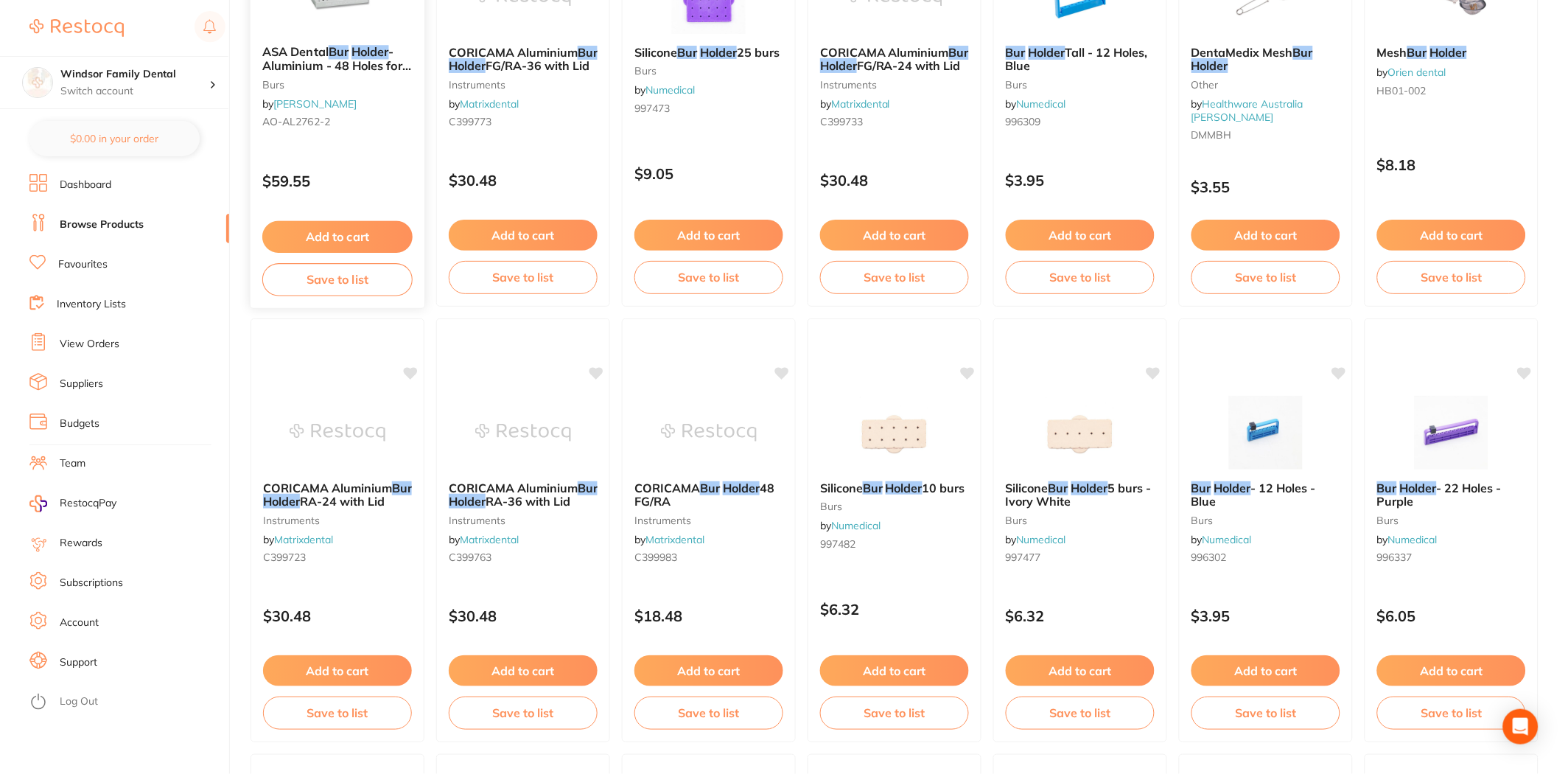
scroll to position [737, 0]
